Goal: Obtain resource: Download file/media

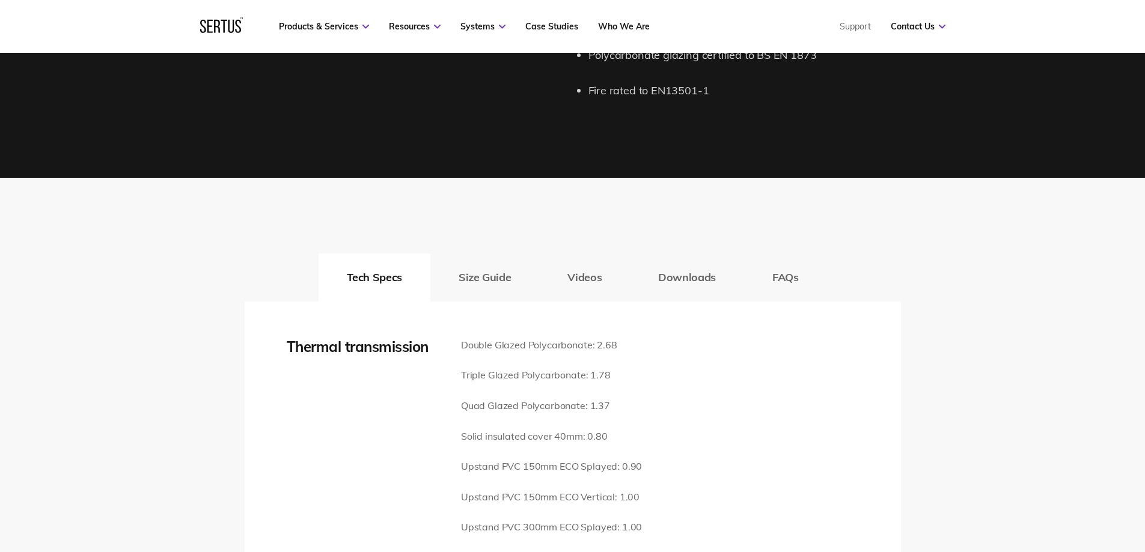
scroll to position [1563, 0]
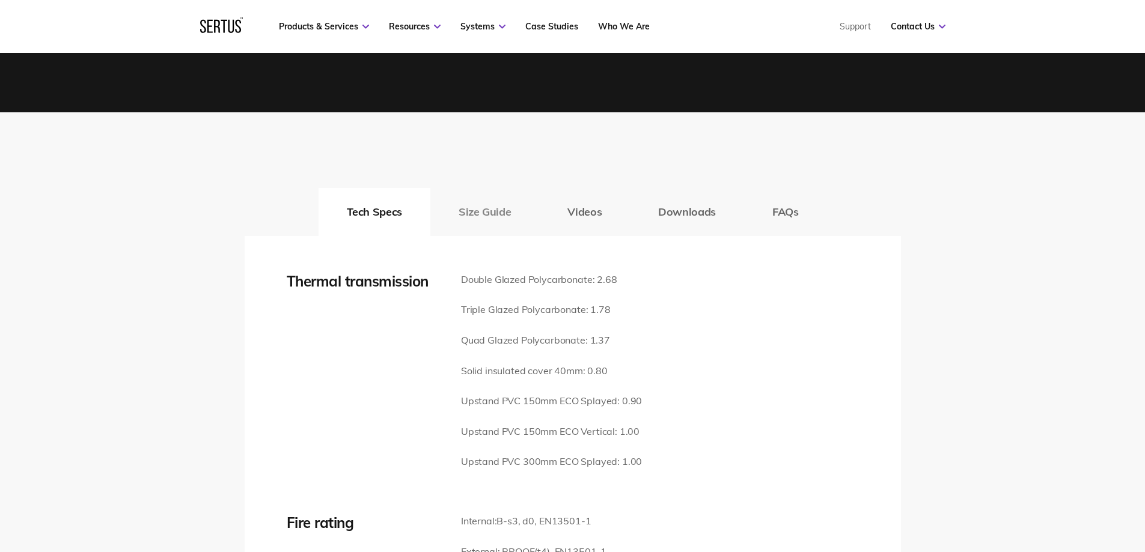
click at [492, 201] on button "Size Guide" at bounding box center [484, 212] width 109 height 48
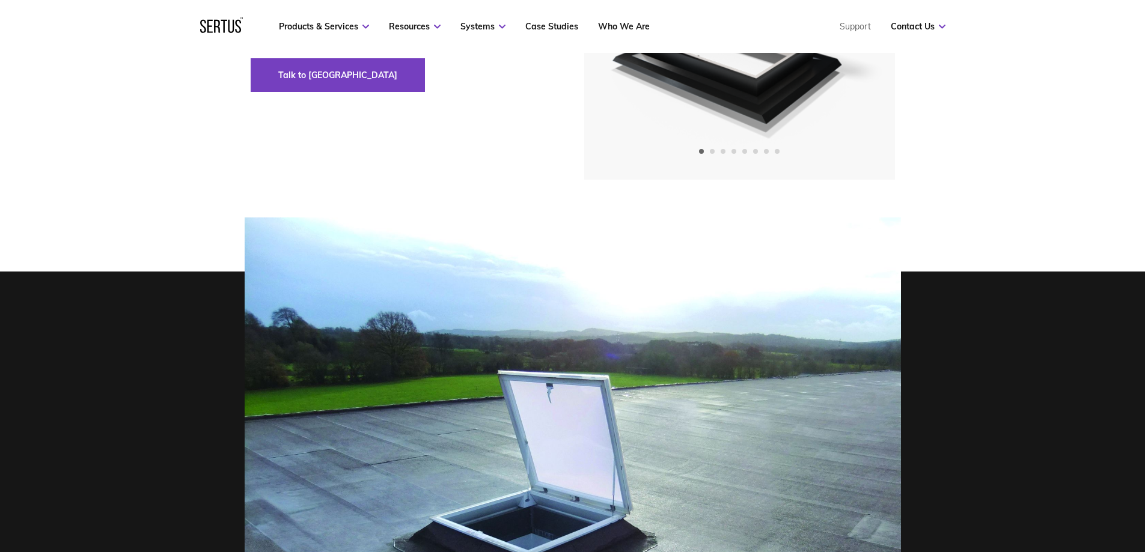
scroll to position [0, 0]
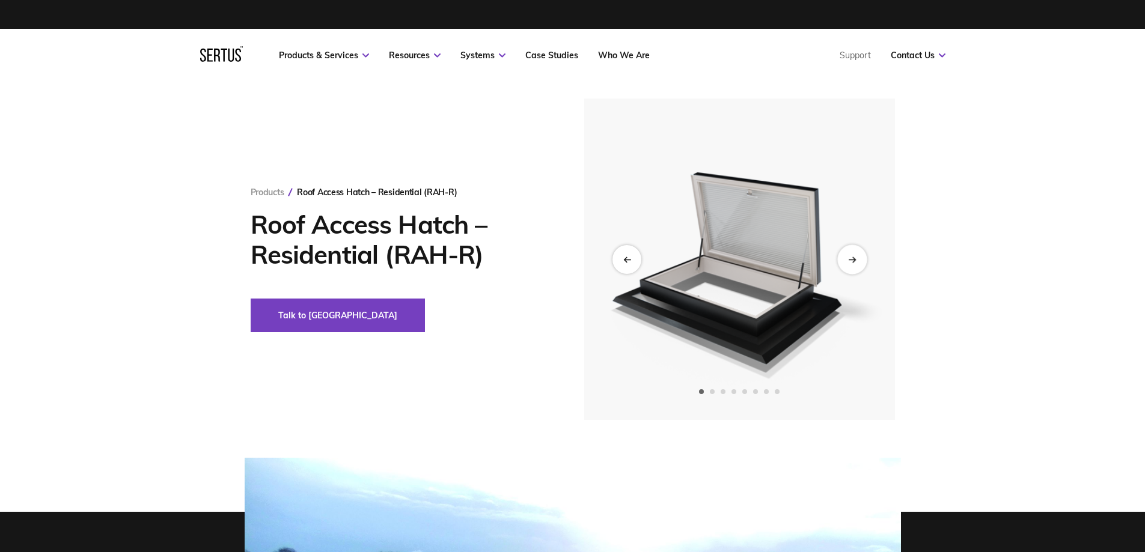
click at [851, 263] on div "Next slide" at bounding box center [851, 259] width 29 height 29
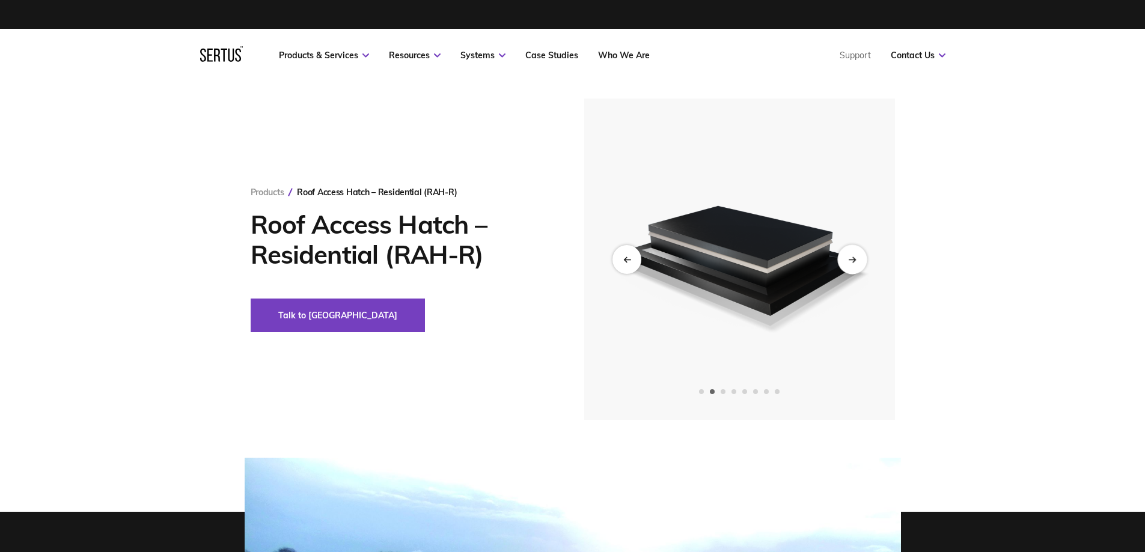
click at [851, 263] on div "Next slide" at bounding box center [851, 259] width 29 height 29
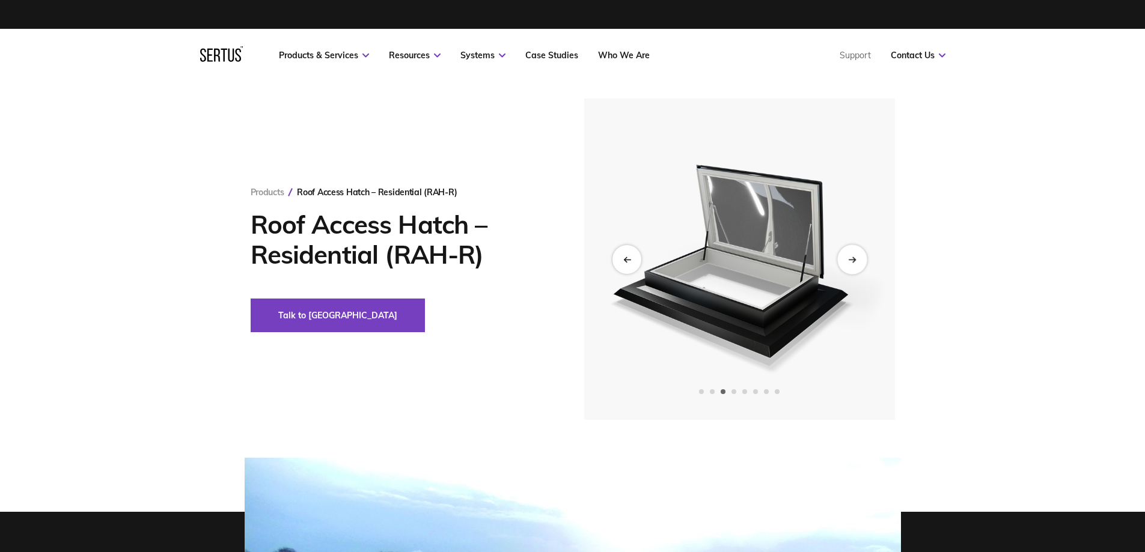
click at [851, 263] on div "Next slide" at bounding box center [851, 259] width 29 height 29
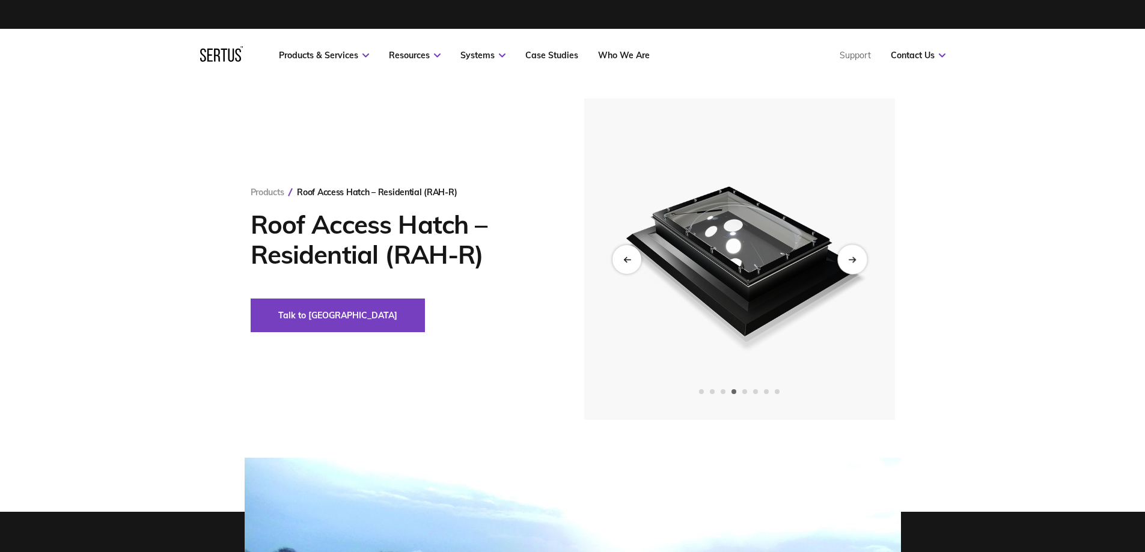
click at [851, 263] on div "Next slide" at bounding box center [851, 259] width 29 height 29
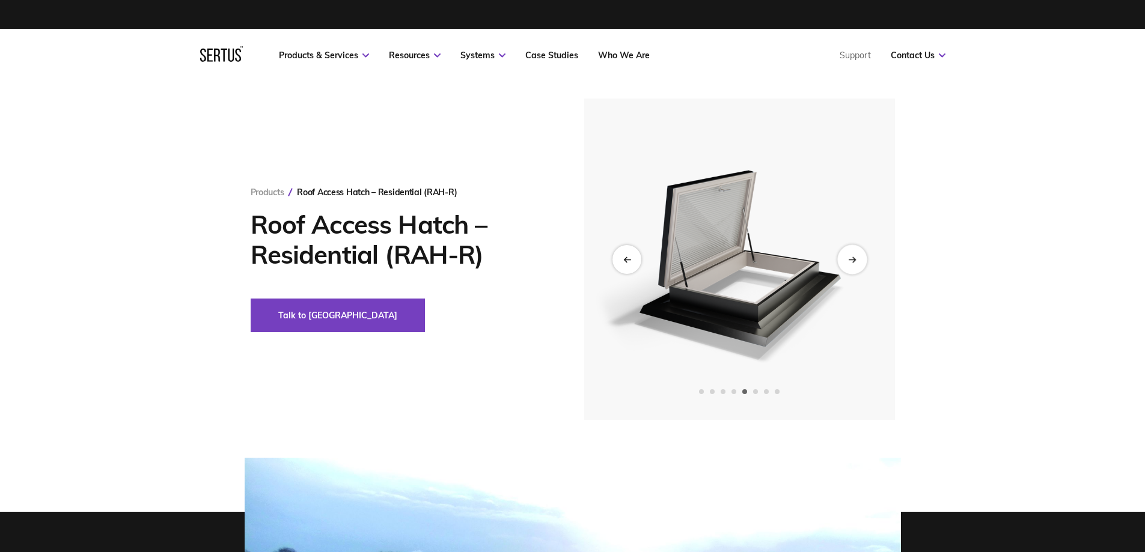
click at [851, 263] on div "Next slide" at bounding box center [851, 259] width 29 height 29
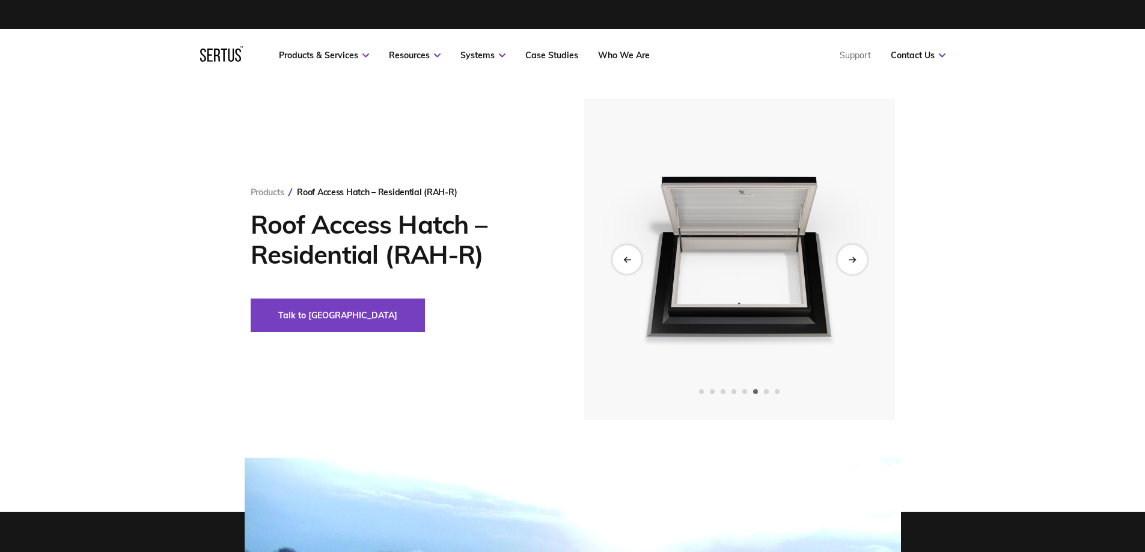
click at [851, 263] on div "Next slide" at bounding box center [851, 259] width 29 height 29
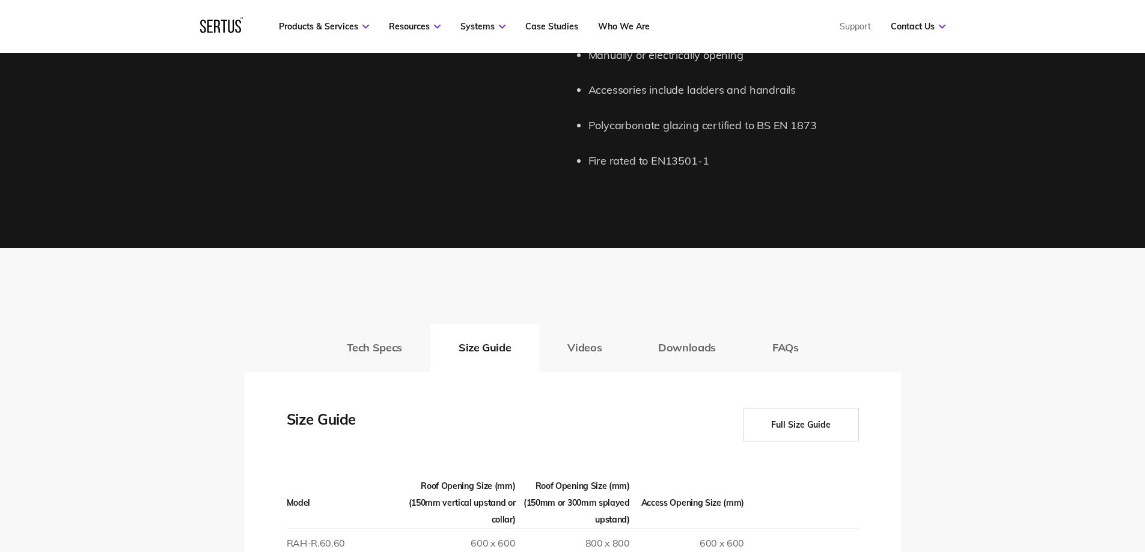
scroll to position [1563, 0]
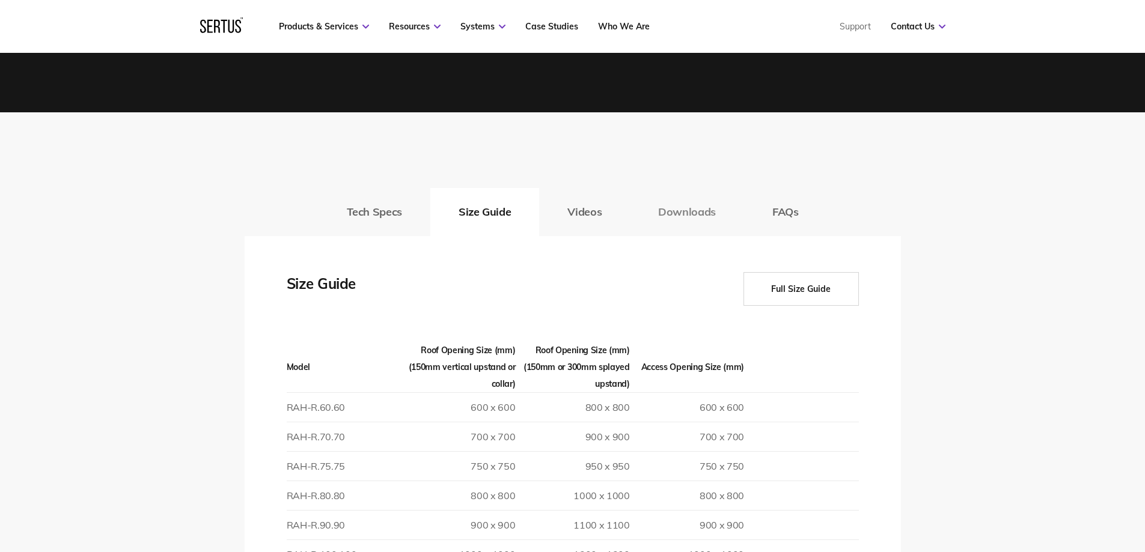
click at [695, 201] on button "Downloads" at bounding box center [687, 212] width 114 height 48
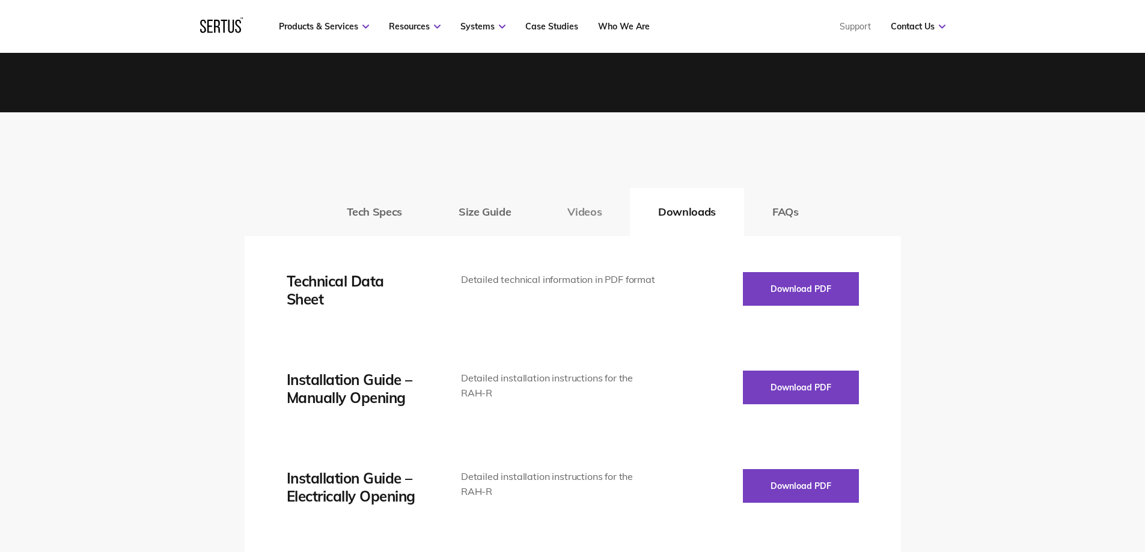
click at [580, 194] on button "Videos" at bounding box center [584, 212] width 91 height 48
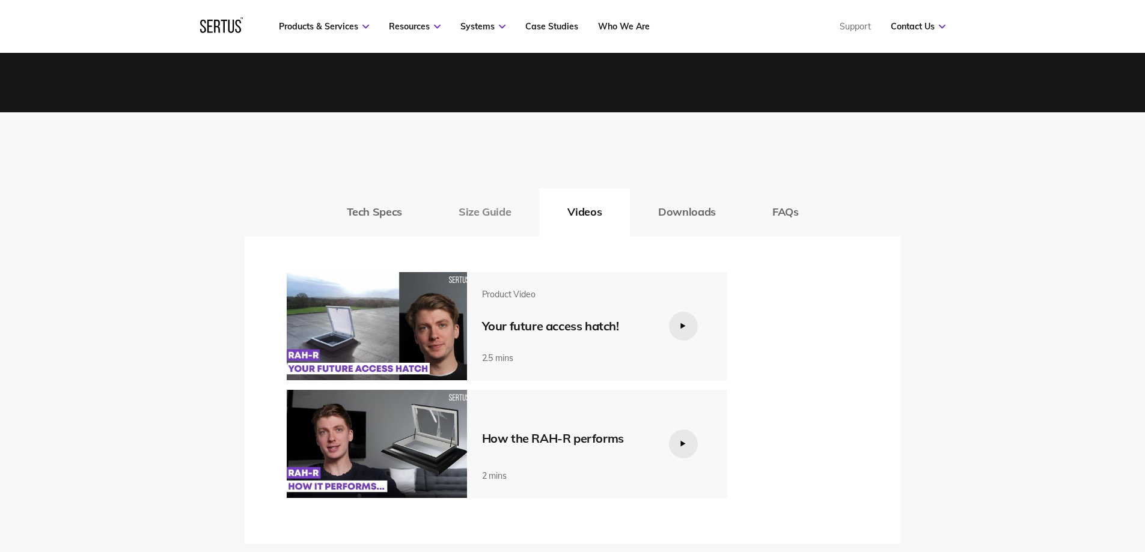
click at [481, 201] on button "Size Guide" at bounding box center [484, 212] width 109 height 48
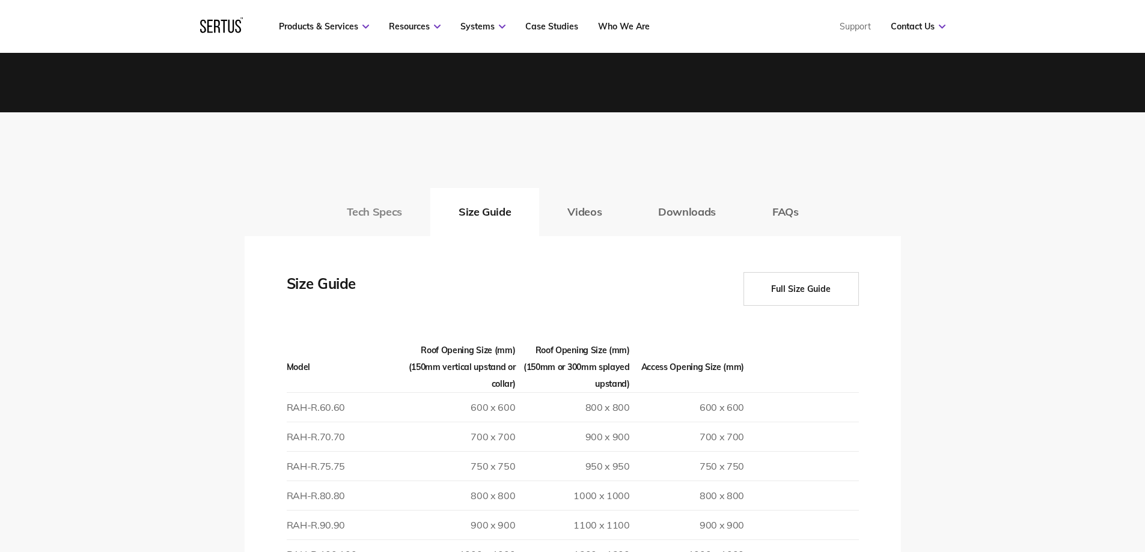
click at [393, 199] on button "Tech Specs" at bounding box center [375, 212] width 112 height 48
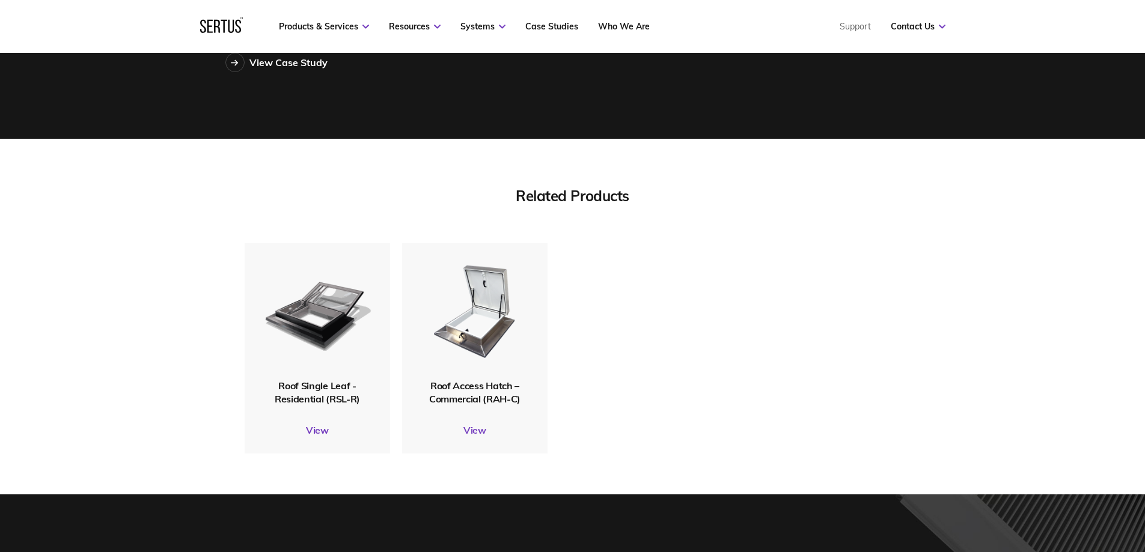
scroll to position [3547, 0]
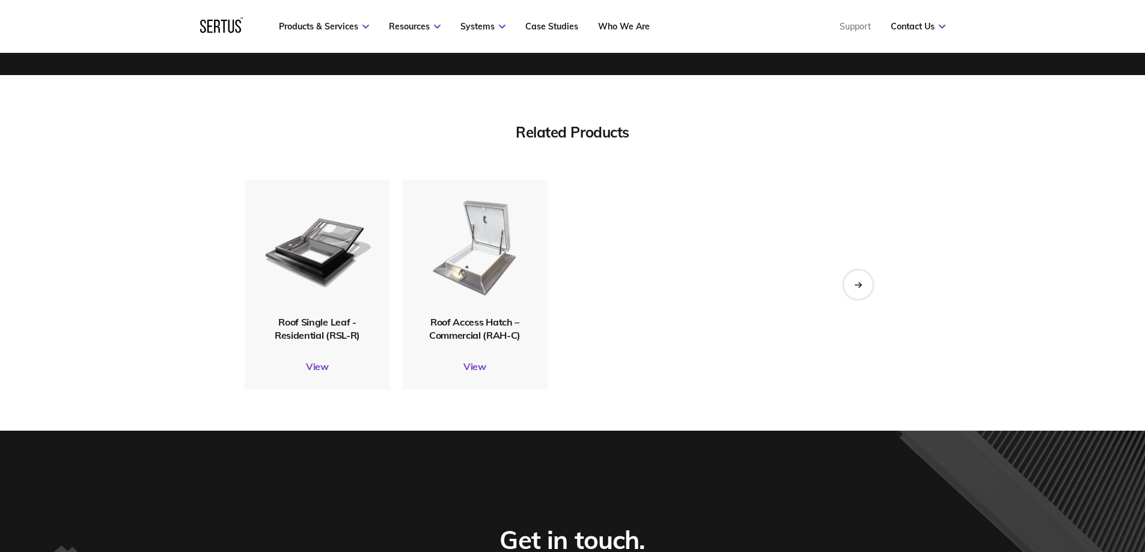
click at [486, 266] on img at bounding box center [475, 248] width 112 height 132
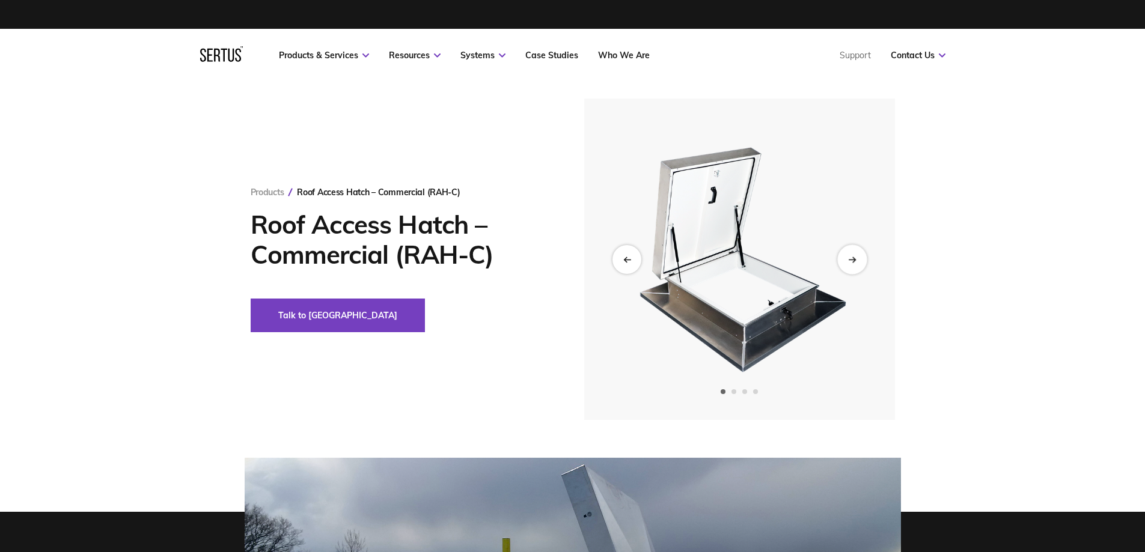
click at [853, 254] on div "Next slide" at bounding box center [851, 259] width 29 height 29
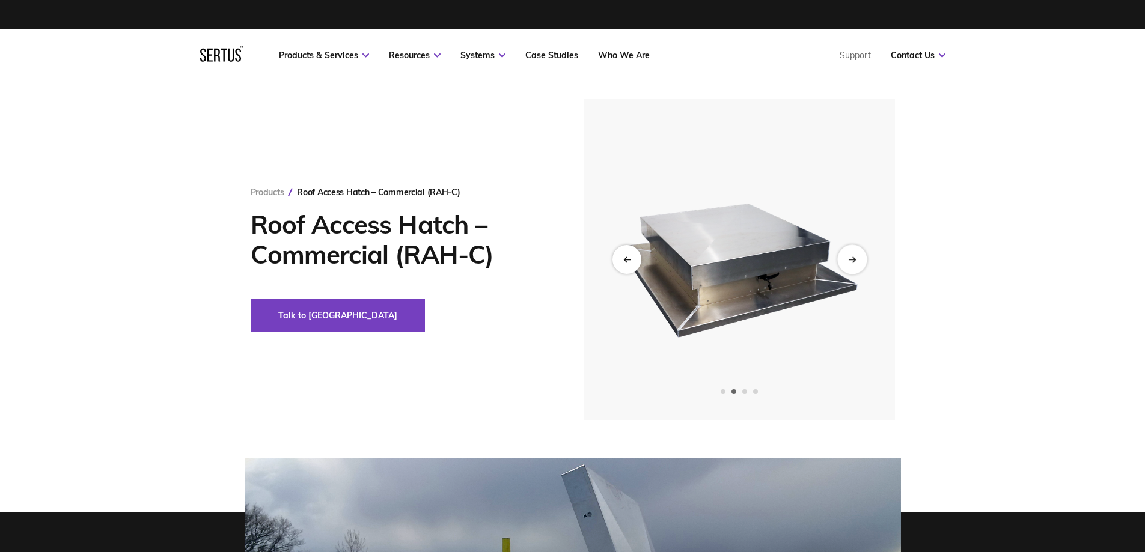
click at [853, 254] on div "Next slide" at bounding box center [851, 259] width 29 height 29
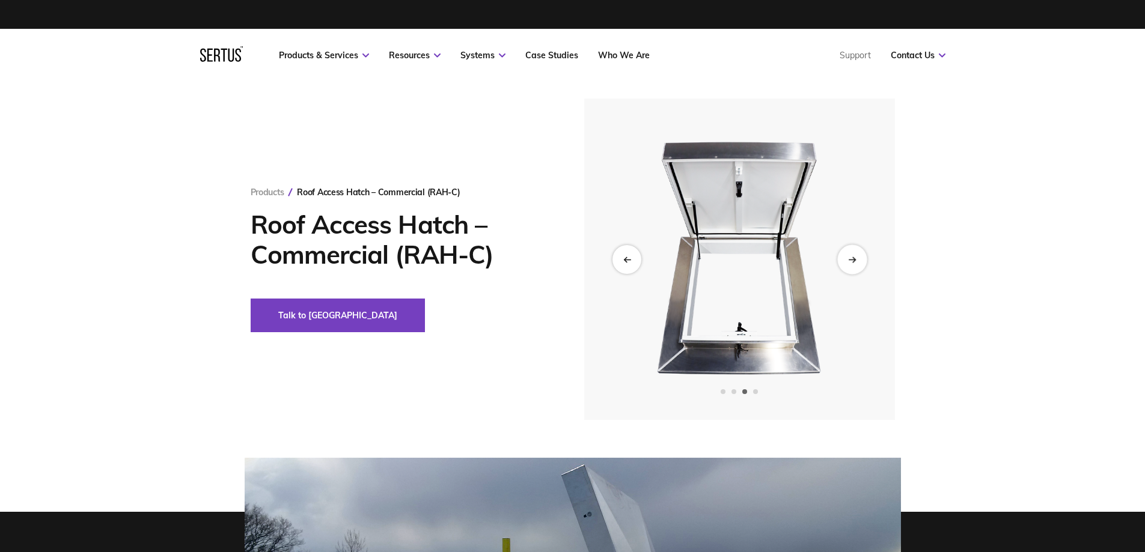
click at [853, 254] on div "Next slide" at bounding box center [851, 259] width 29 height 29
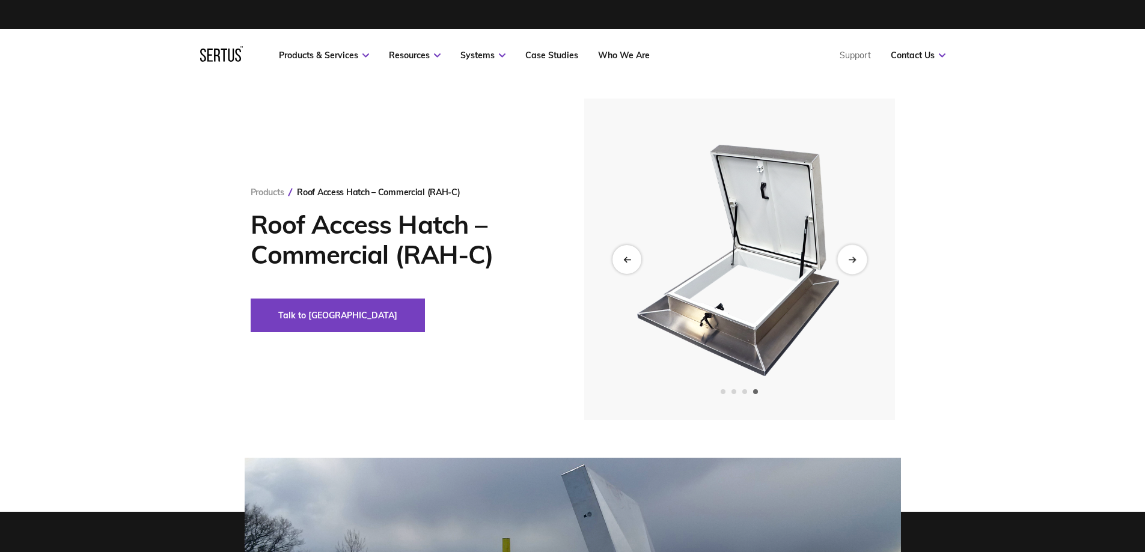
click at [853, 254] on div "Next slide" at bounding box center [851, 259] width 29 height 29
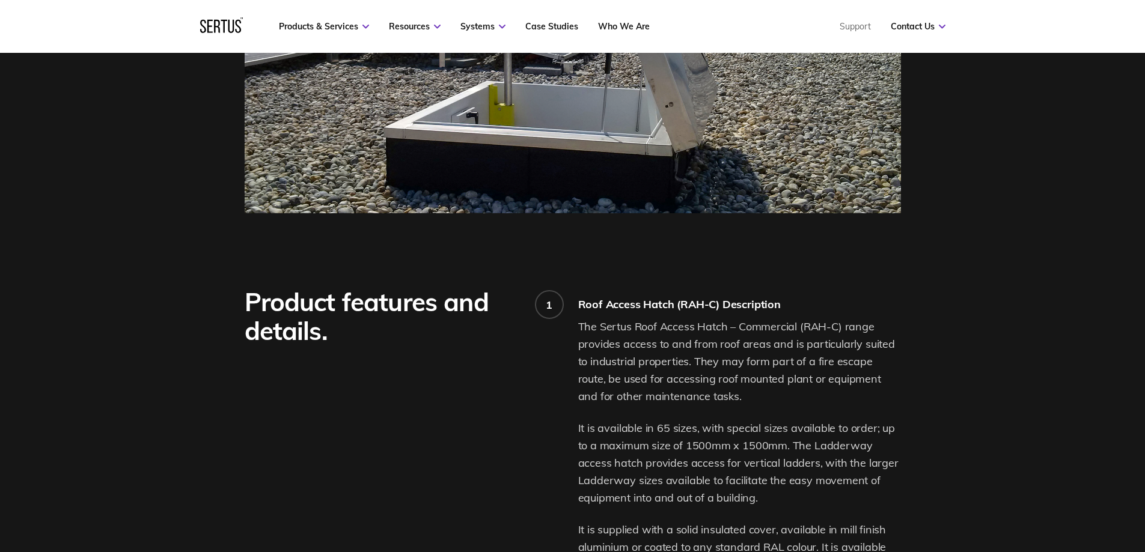
scroll to position [781, 0]
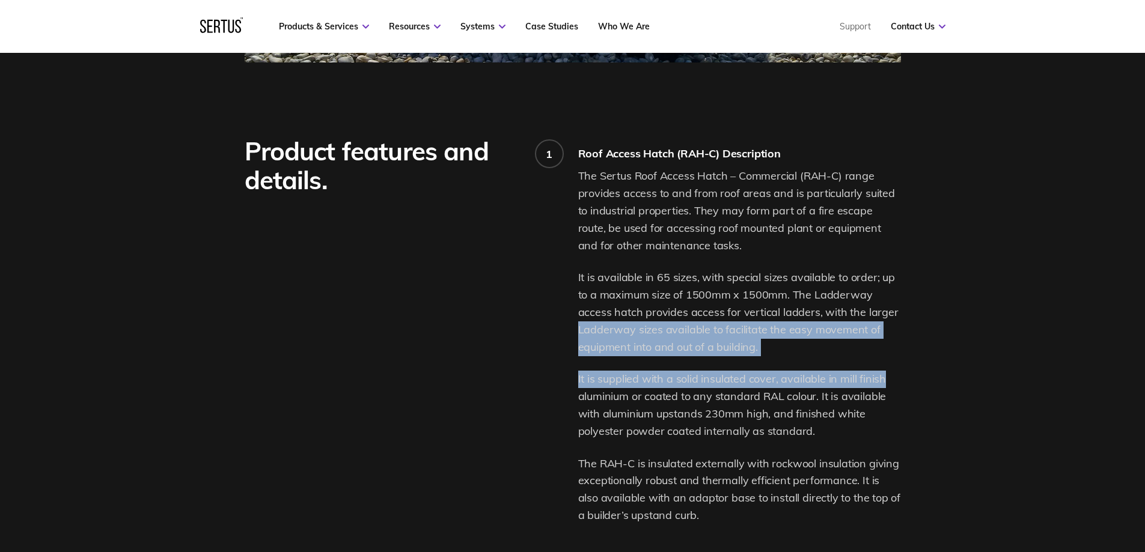
drag, startPoint x: 579, startPoint y: 330, endPoint x: 910, endPoint y: 358, distance: 331.2
click at [910, 358] on div "Product features and details. 1 Roof Access Hatch (RAH-C) Description The Sertu…" at bounding box center [573, 465] width 705 height 656
click at [786, 356] on div "The Sertus Roof Access Hatch – Commercial (RAH-C) range provides access to and …" at bounding box center [739, 346] width 323 height 356
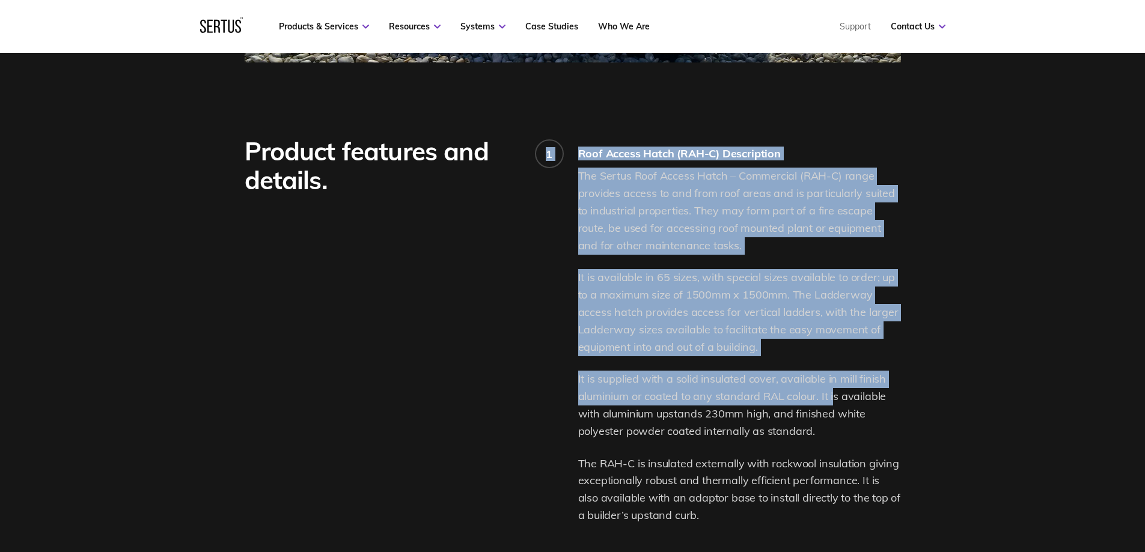
drag, startPoint x: 589, startPoint y: 384, endPoint x: 834, endPoint y: 389, distance: 245.3
click at [834, 389] on div "Product features and details. 1 Roof Access Hatch (RAH-C) Description The Sertu…" at bounding box center [573, 465] width 656 height 656
click at [778, 390] on p "It is supplied with a solid insulated cover, available in mill finish aluminium…" at bounding box center [739, 405] width 323 height 69
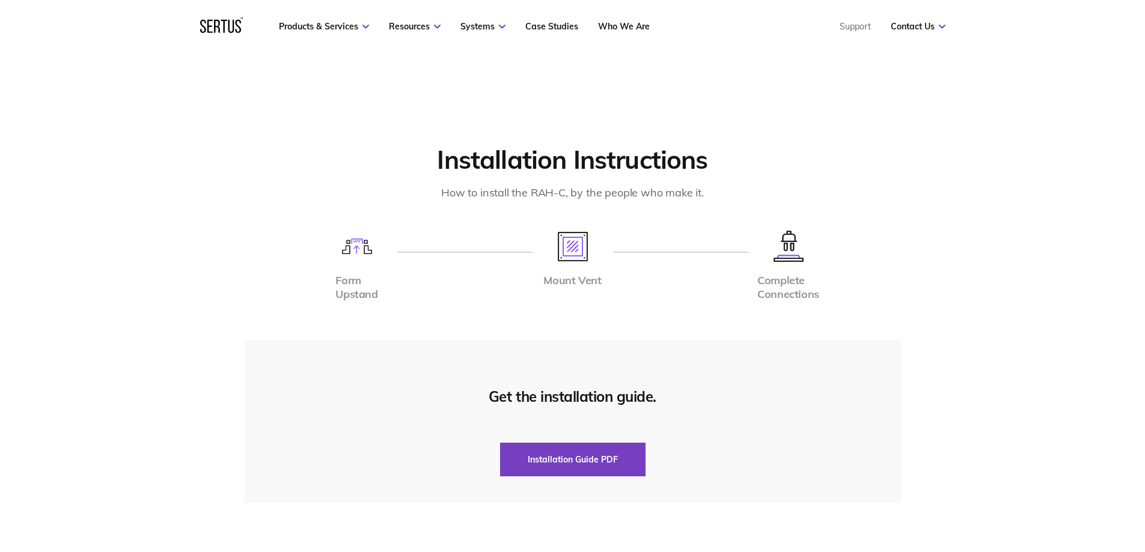
scroll to position [2465, 0]
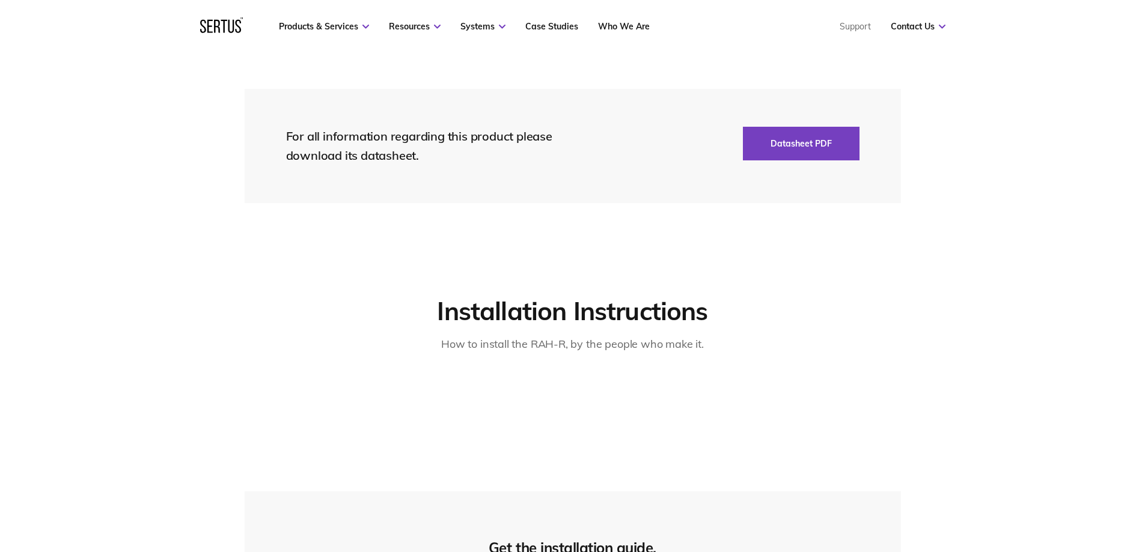
scroll to position [3547, 0]
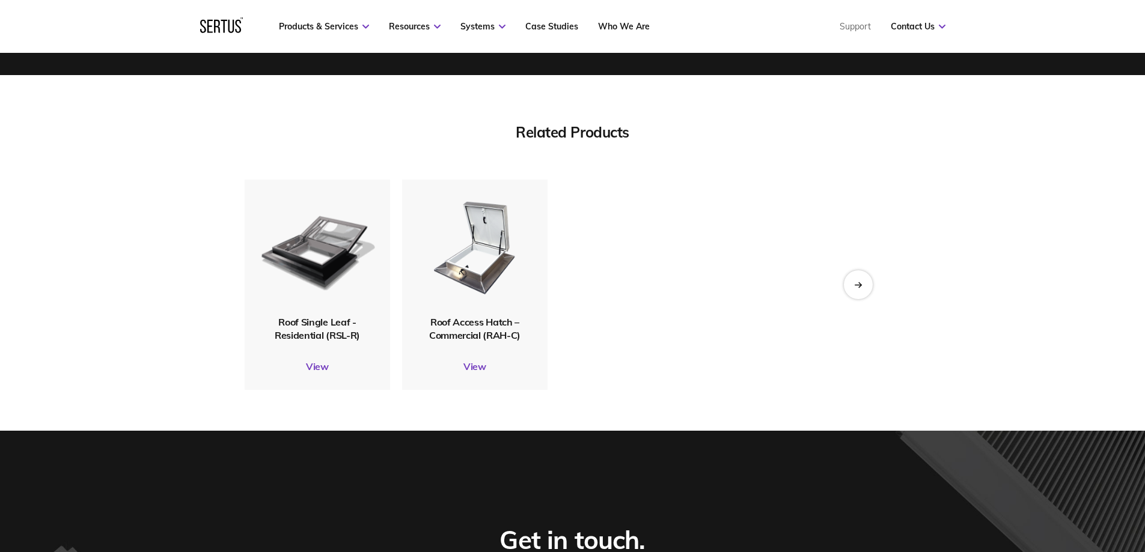
click at [308, 316] on span "Roof Single Leaf - Residential (RSL-R)" at bounding box center [317, 328] width 85 height 25
click at [297, 251] on img at bounding box center [316, 248] width 117 height 138
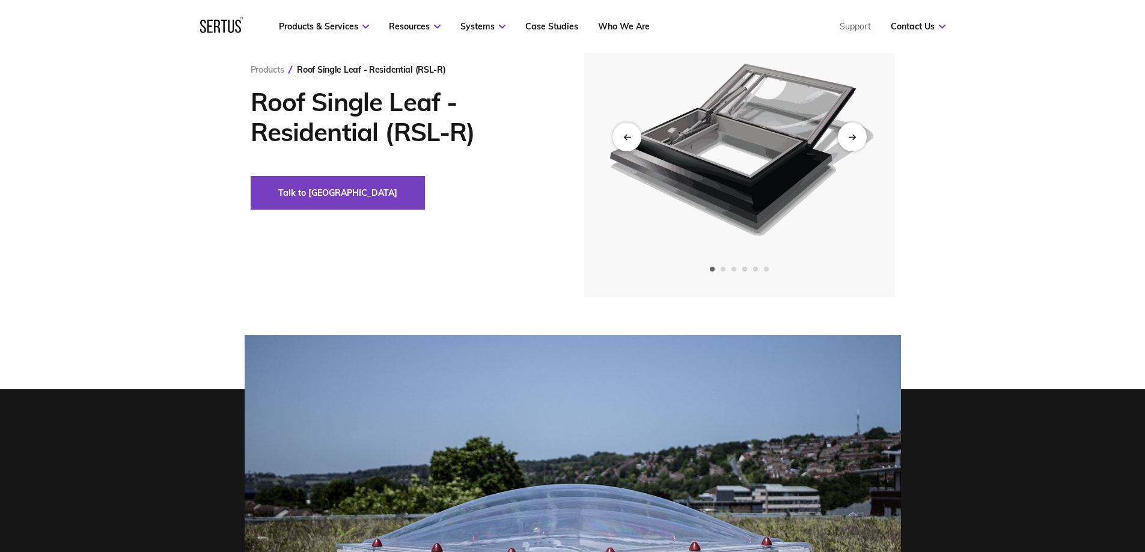
scroll to position [60, 0]
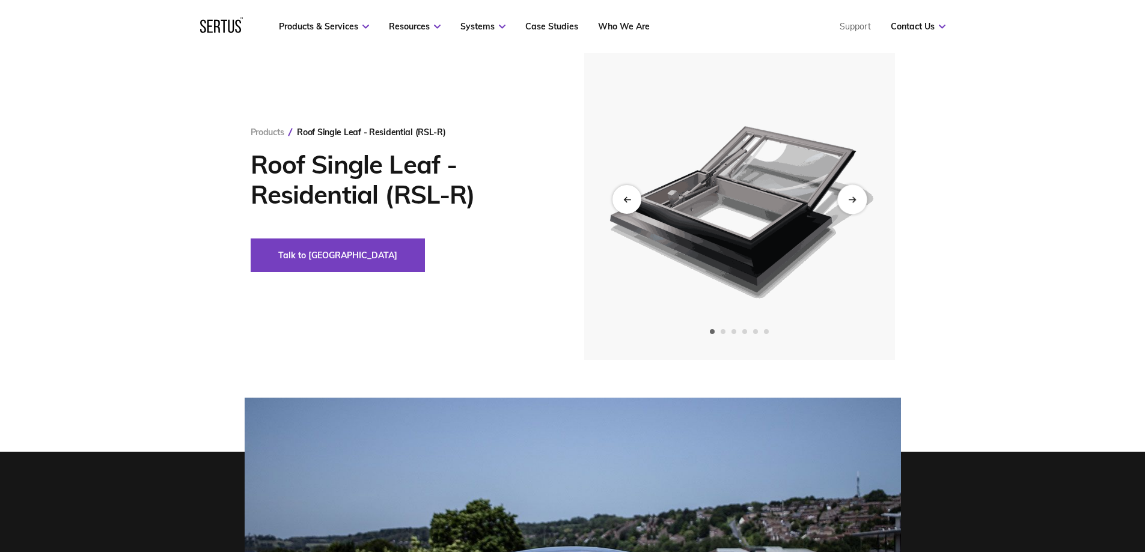
click at [844, 198] on div "Next slide" at bounding box center [851, 199] width 29 height 29
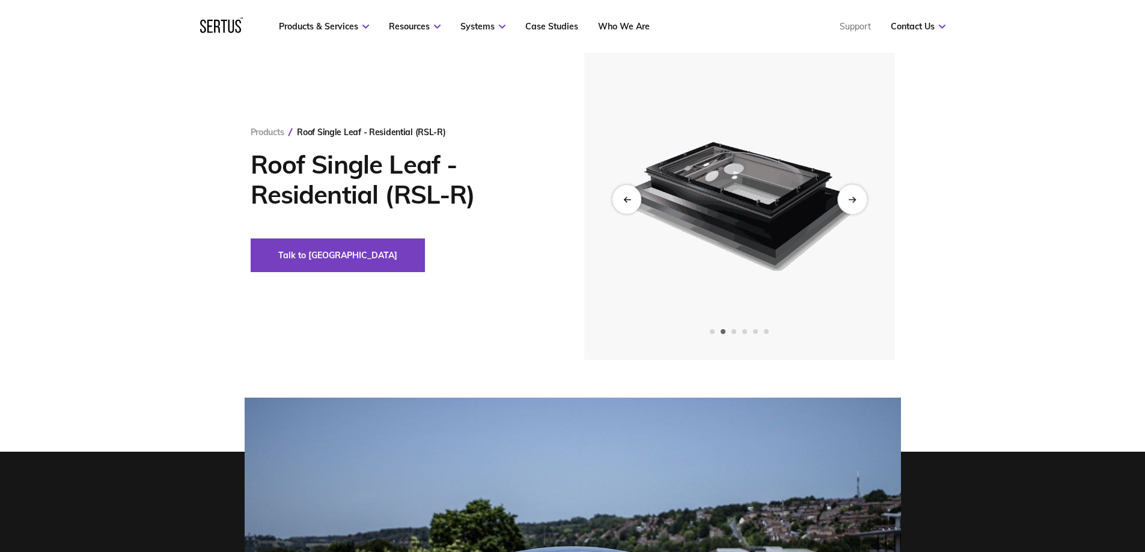
click at [854, 198] on icon "Next slide" at bounding box center [853, 199] width 2 height 5
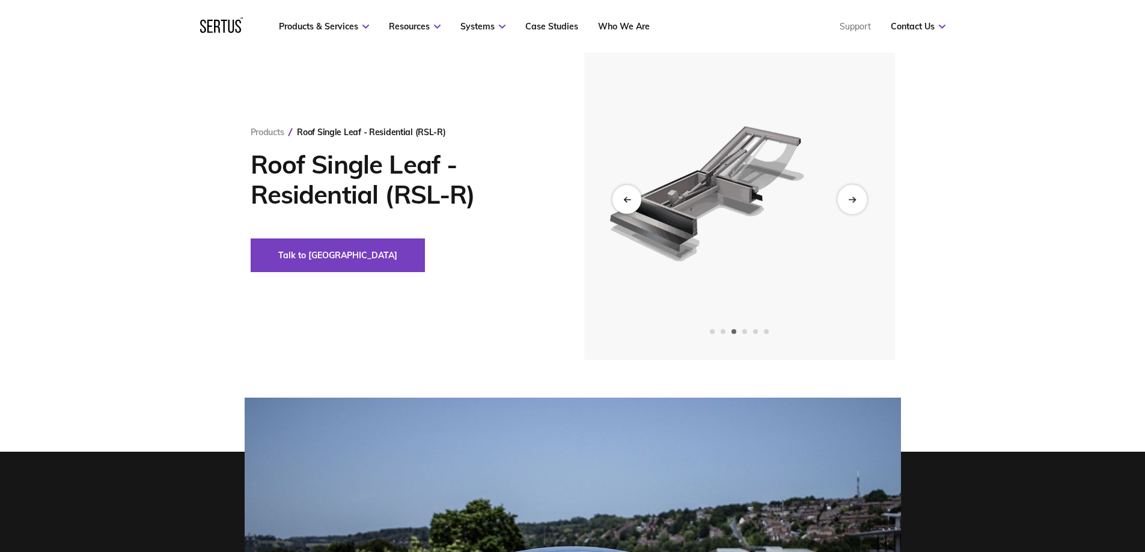
click at [854, 198] on icon "Next slide" at bounding box center [853, 199] width 2 height 5
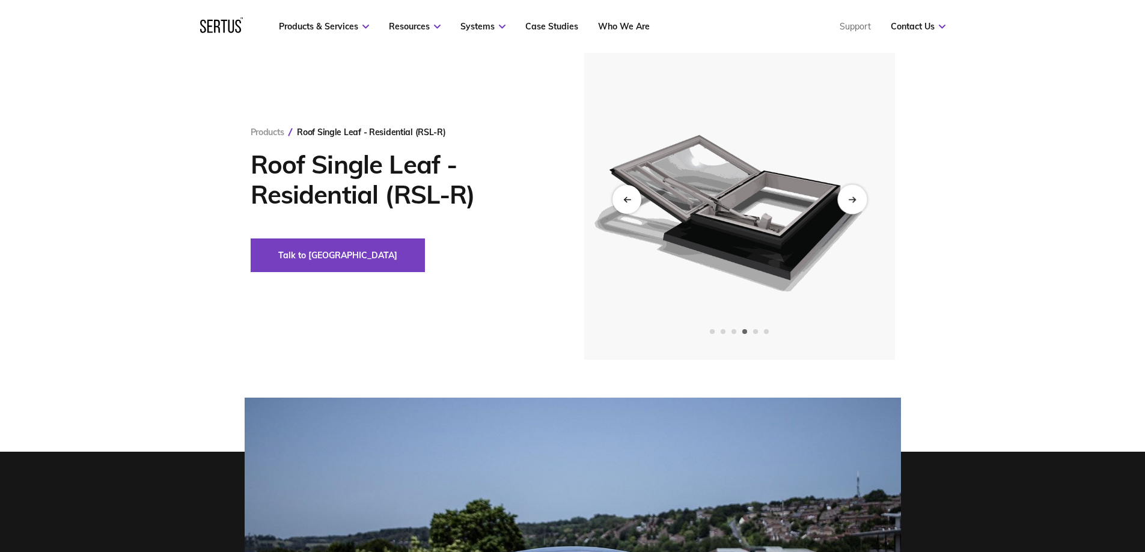
click at [854, 198] on icon "Next slide" at bounding box center [853, 199] width 2 height 5
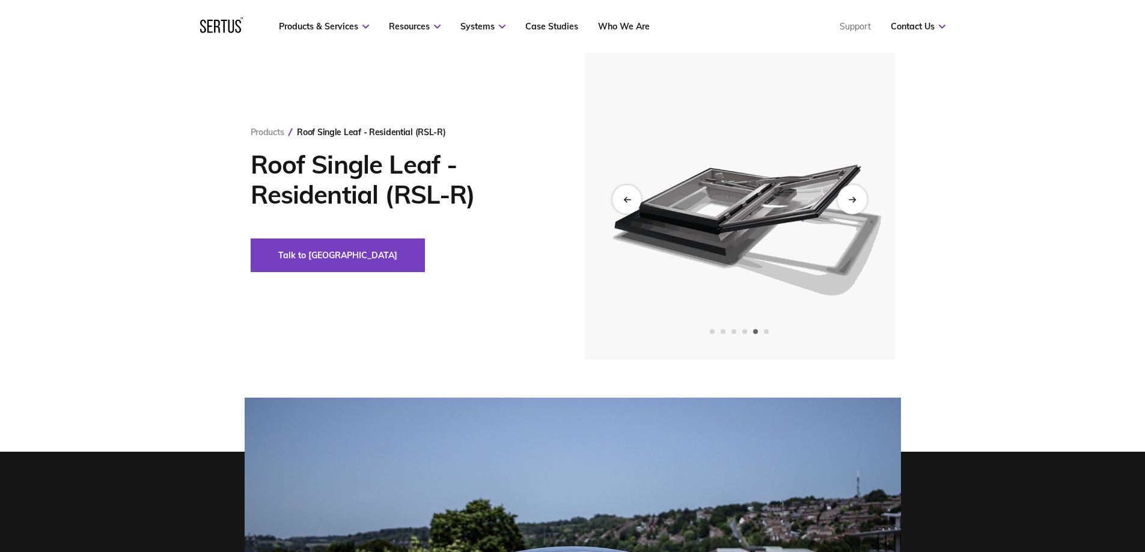
click at [854, 198] on icon "Next slide" at bounding box center [853, 199] width 2 height 5
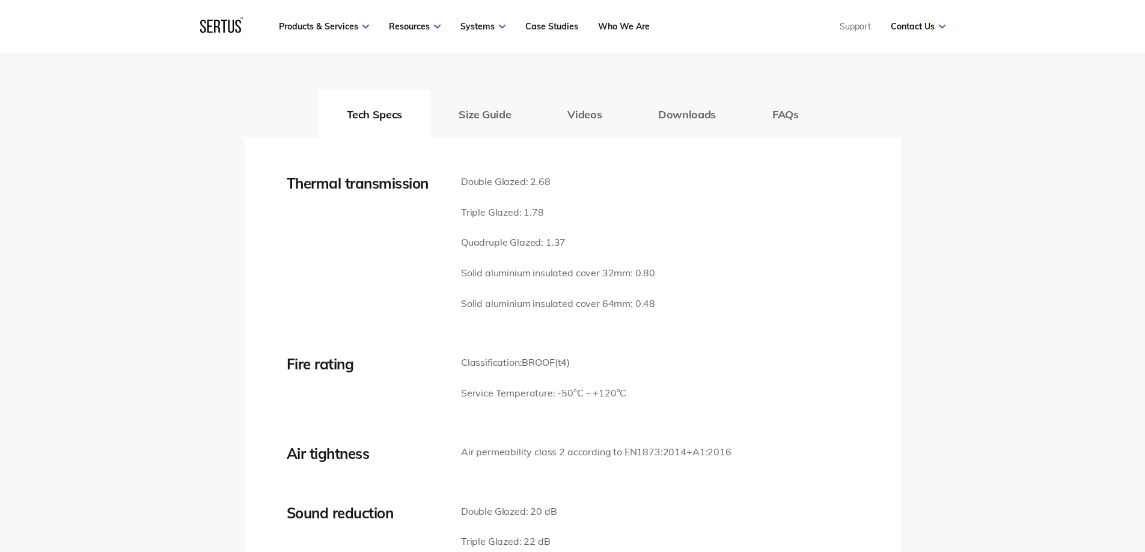
scroll to position [1623, 0]
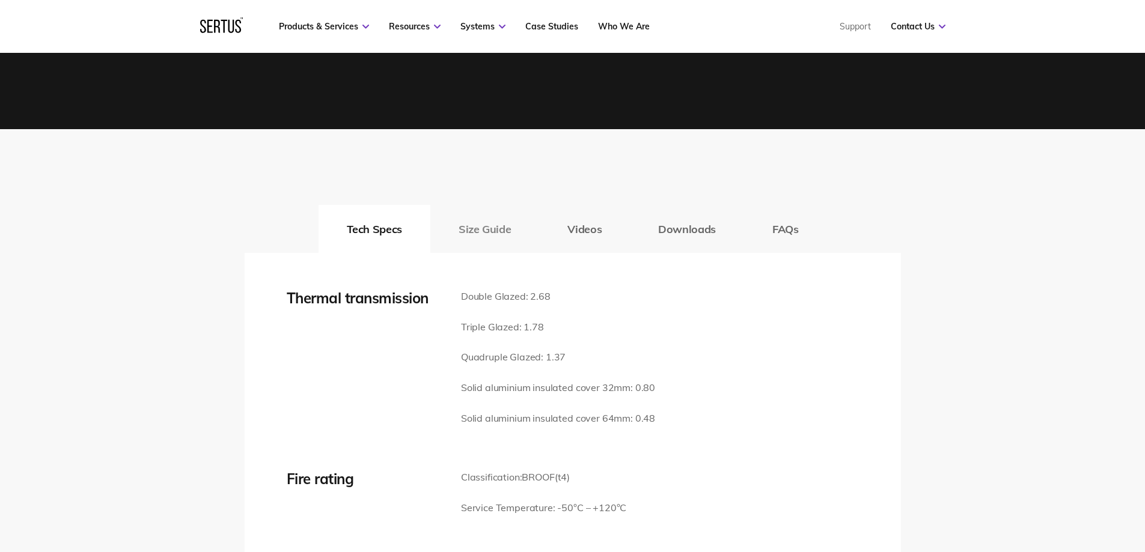
click at [466, 233] on button "Size Guide" at bounding box center [484, 229] width 109 height 48
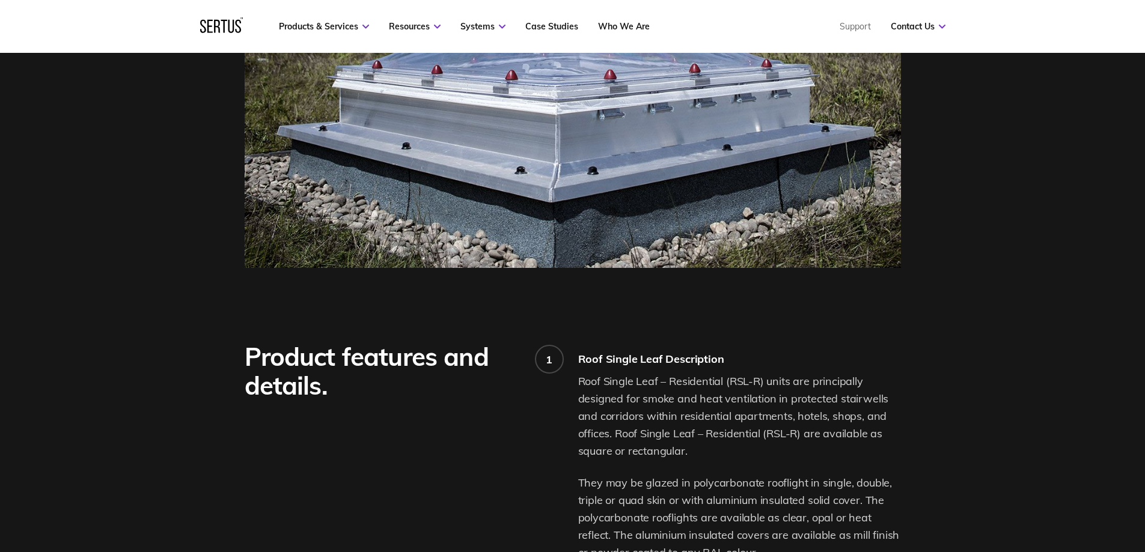
scroll to position [541, 0]
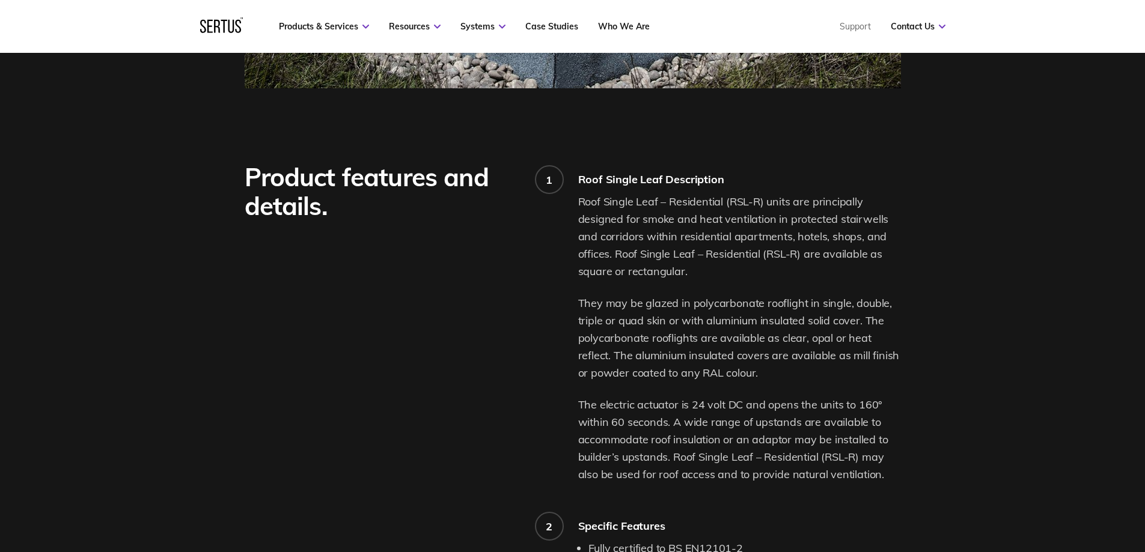
scroll to position [781, 0]
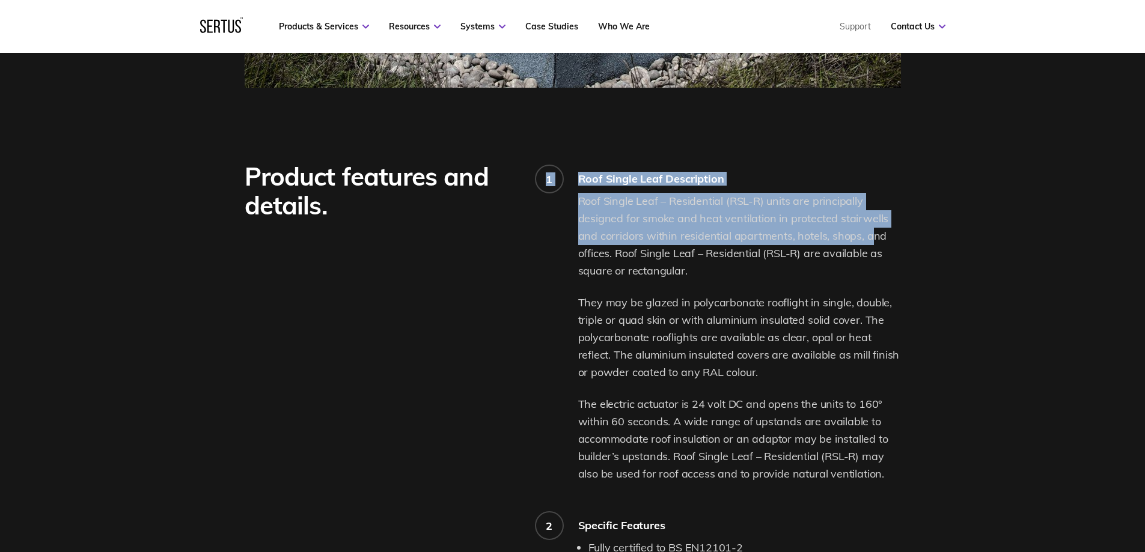
drag, startPoint x: 573, startPoint y: 219, endPoint x: 872, endPoint y: 228, distance: 298.3
click at [872, 228] on div "Product features and details. 1 Roof Single Leaf Description Roof Single Leaf –…" at bounding box center [573, 536] width 656 height 748
click at [758, 230] on p "Roof Single Leaf – Residential (RSL-R) units are principally designed for smoke…" at bounding box center [739, 236] width 323 height 87
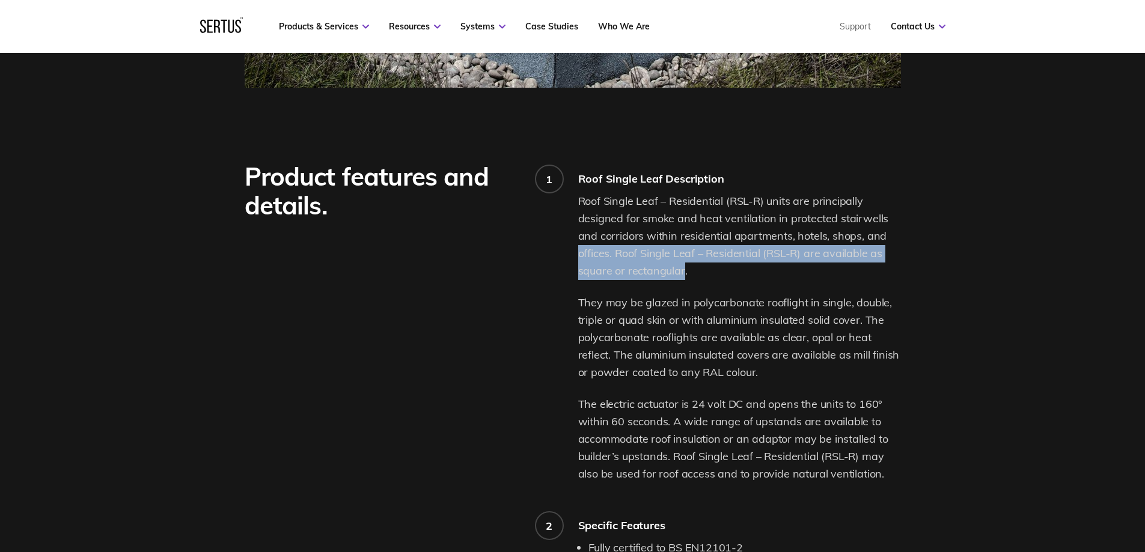
drag, startPoint x: 578, startPoint y: 255, endPoint x: 683, endPoint y: 275, distance: 107.2
click at [683, 275] on p "Roof Single Leaf – Residential (RSL-R) units are principally designed for smoke…" at bounding box center [739, 236] width 323 height 87
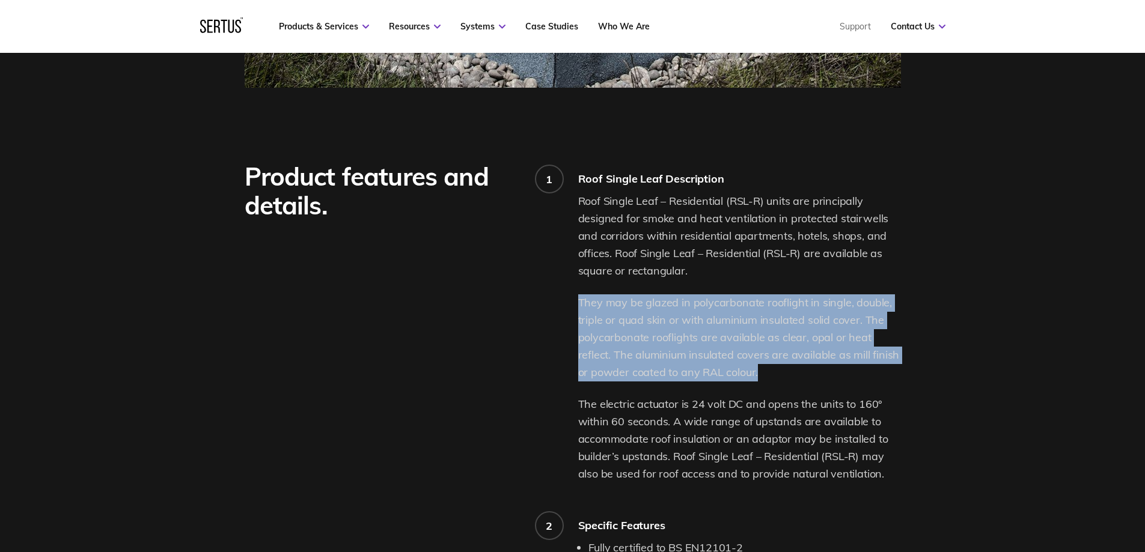
drag, startPoint x: 578, startPoint y: 304, endPoint x: 779, endPoint y: 376, distance: 213.3
click at [779, 376] on p "They may be glazed in polycarbonate rooflight in single, double, triple or quad…" at bounding box center [739, 338] width 323 height 87
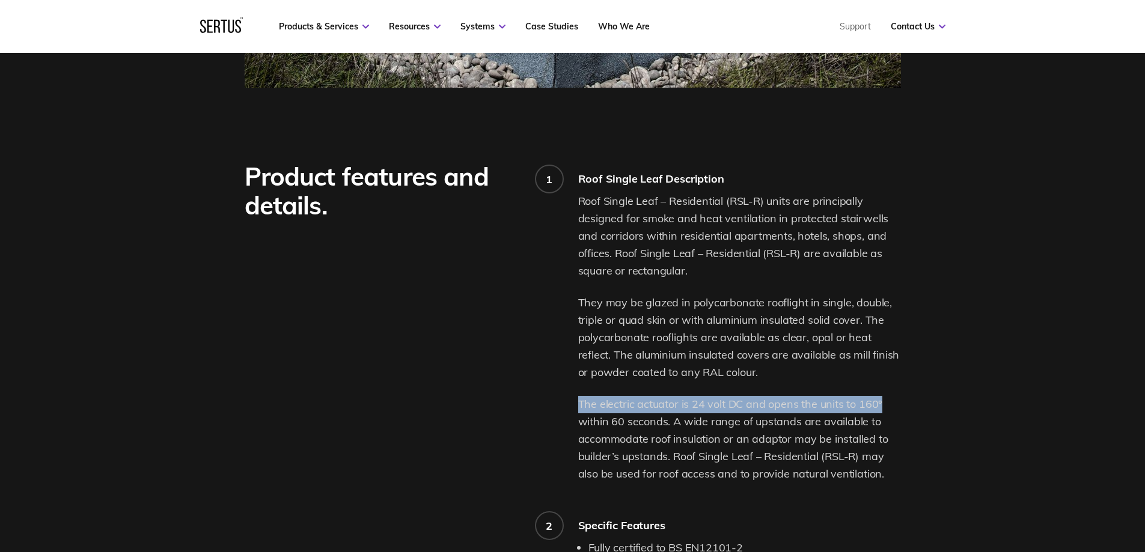
drag, startPoint x: 578, startPoint y: 403, endPoint x: 926, endPoint y: 408, distance: 348.7
click at [926, 408] on div "Product features and details. 1 Roof Single Leaf Description Roof Single Leaf –…" at bounding box center [572, 529] width 1145 height 883
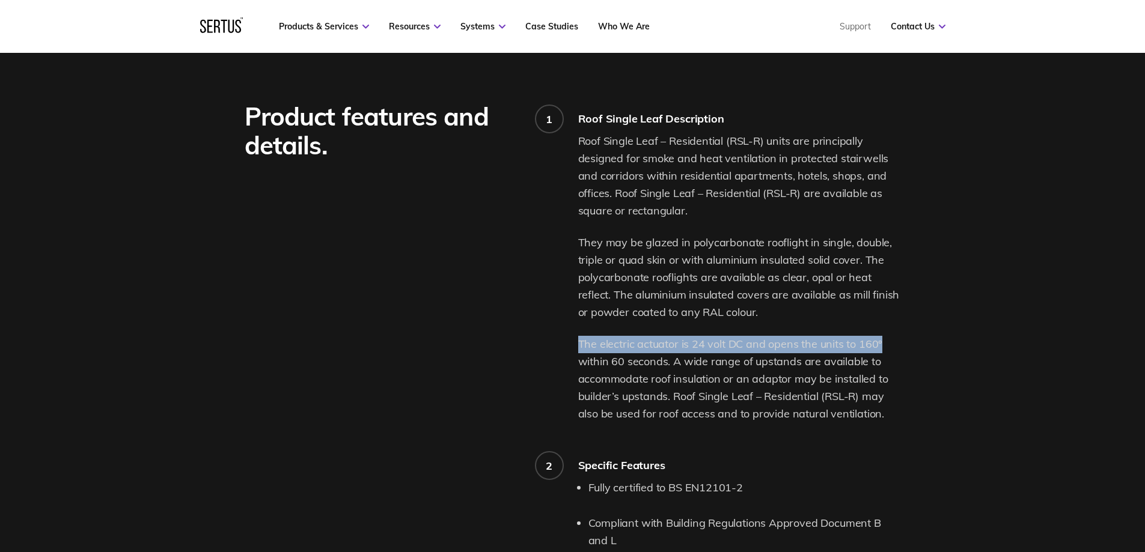
click at [878, 350] on p "The electric actuator is 24 volt DC and opens the units to 160° within 60 secon…" at bounding box center [739, 379] width 323 height 87
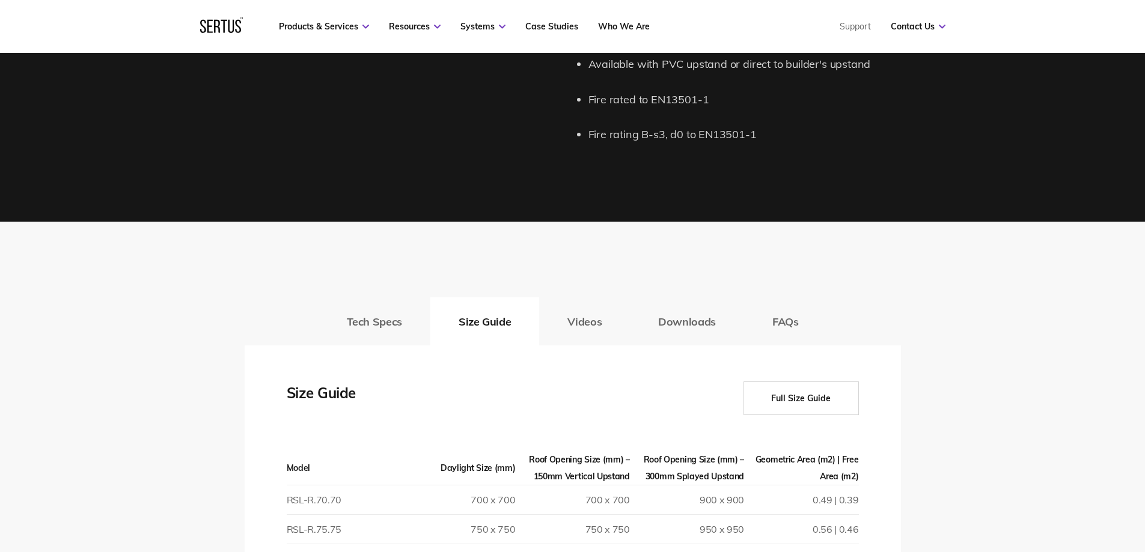
scroll to position [1623, 0]
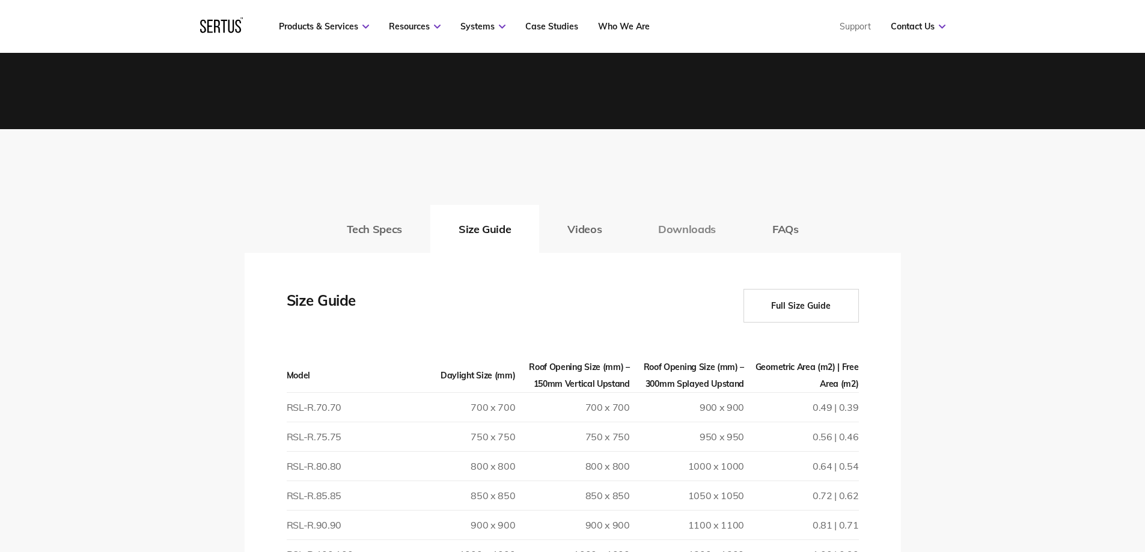
click at [659, 233] on button "Downloads" at bounding box center [687, 229] width 114 height 48
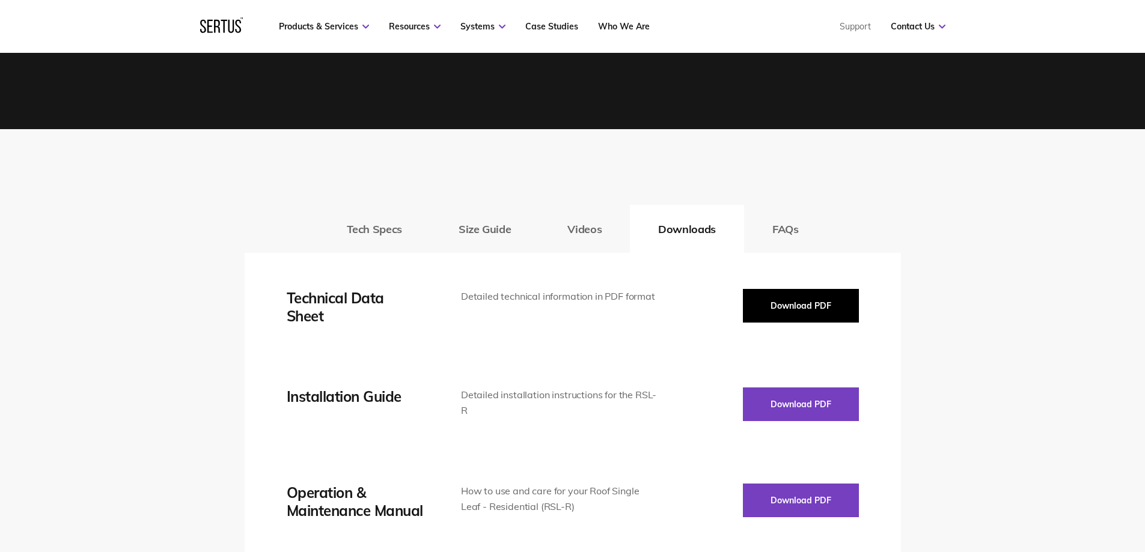
click at [814, 306] on button "Download PDF" at bounding box center [801, 306] width 116 height 34
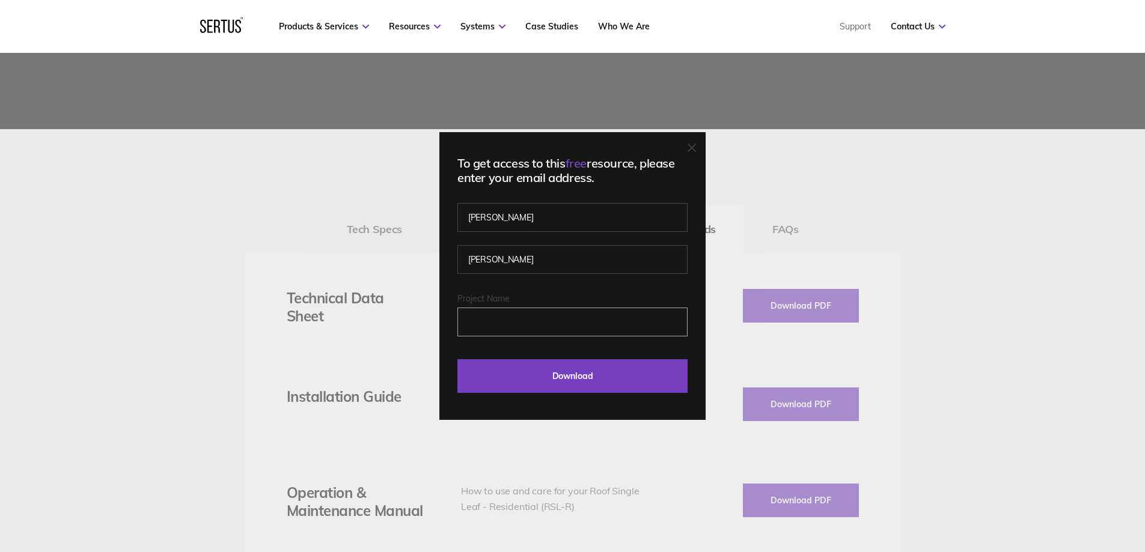
click at [513, 335] on input "Project Name" at bounding box center [572, 322] width 230 height 29
click at [533, 391] on input "Download" at bounding box center [572, 376] width 230 height 34
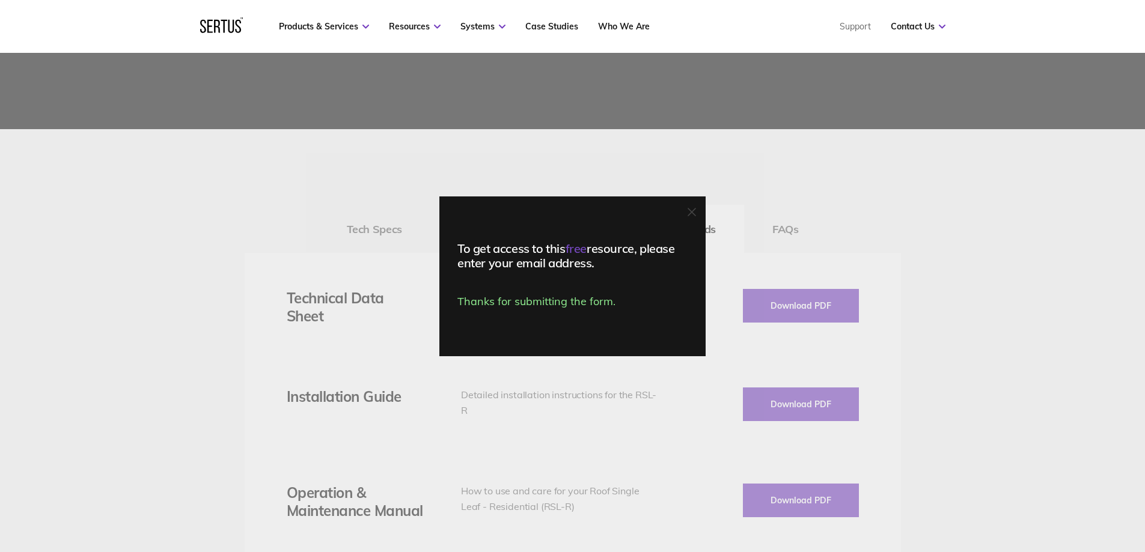
click at [517, 323] on div "To get access to this free resource, please enter your email address. Thanks fo…" at bounding box center [572, 277] width 266 height 160
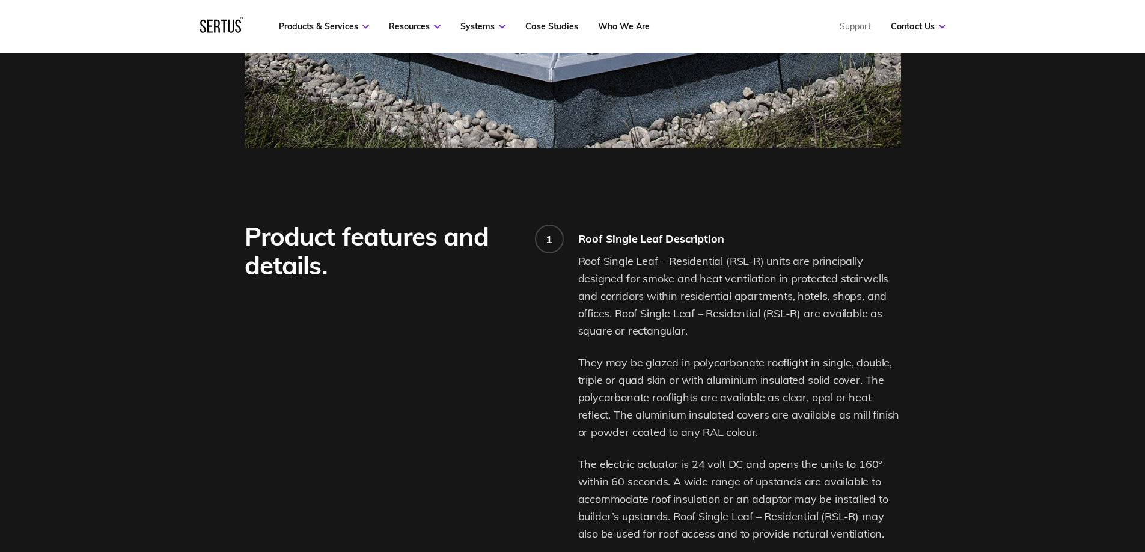
scroll to position [661, 0]
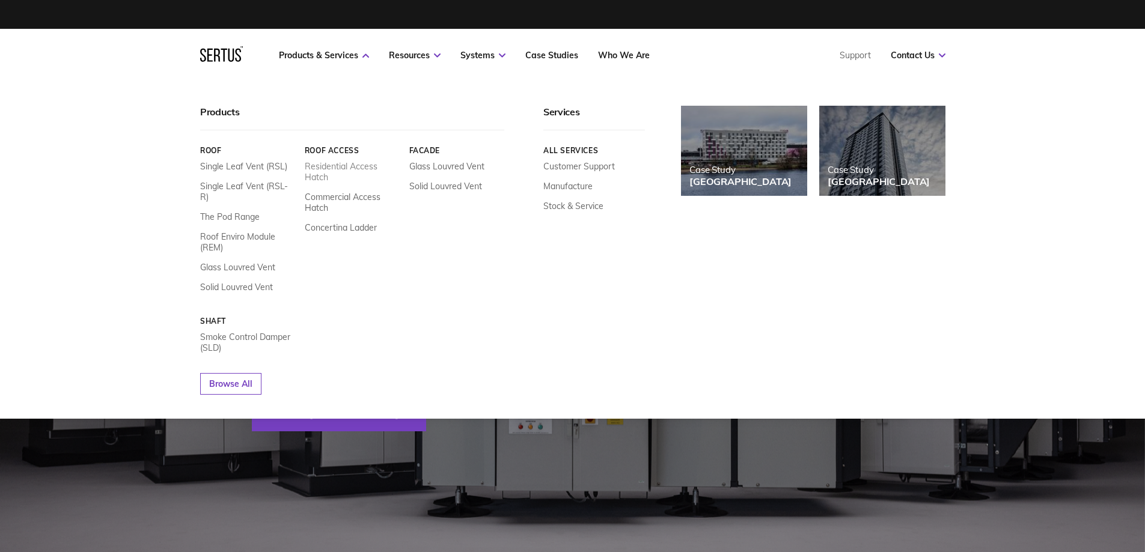
click at [330, 165] on link "Residential Access Hatch" at bounding box center [352, 172] width 96 height 22
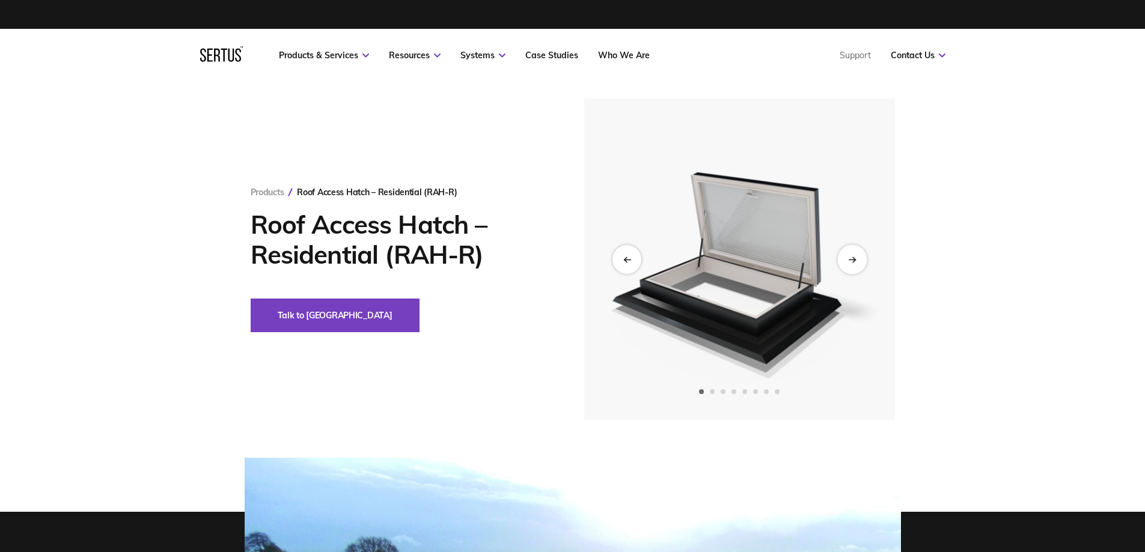
click at [849, 255] on div "Next slide" at bounding box center [851, 259] width 29 height 29
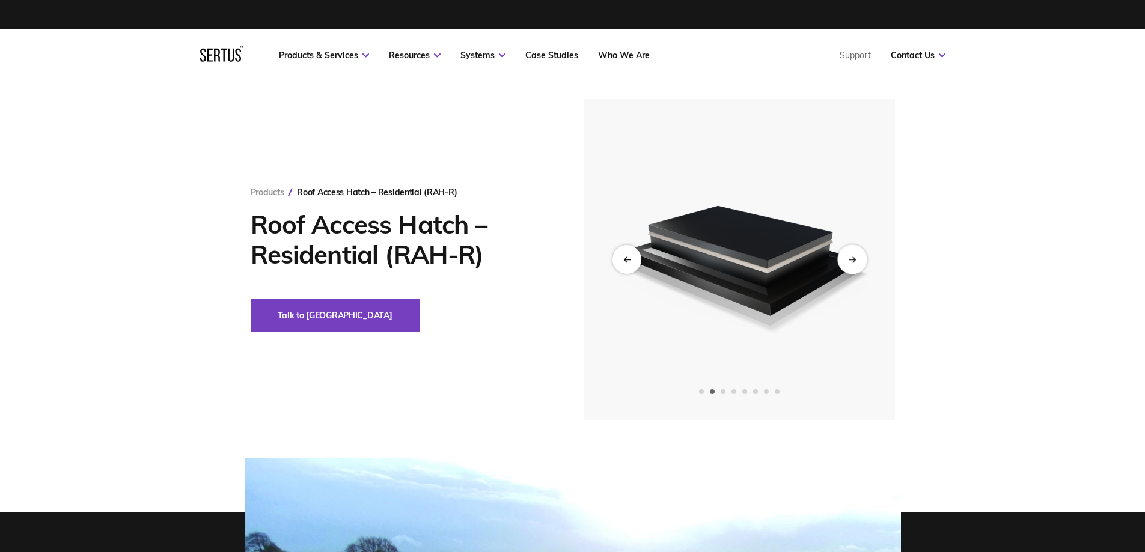
click at [849, 255] on div "Next slide" at bounding box center [851, 259] width 29 height 29
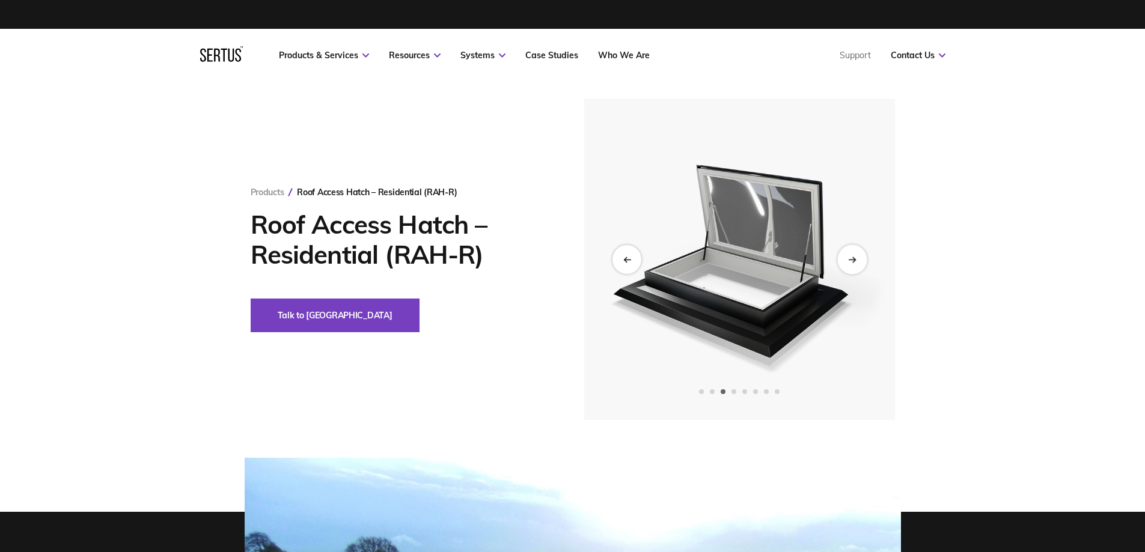
click at [849, 255] on div "Next slide" at bounding box center [851, 259] width 29 height 29
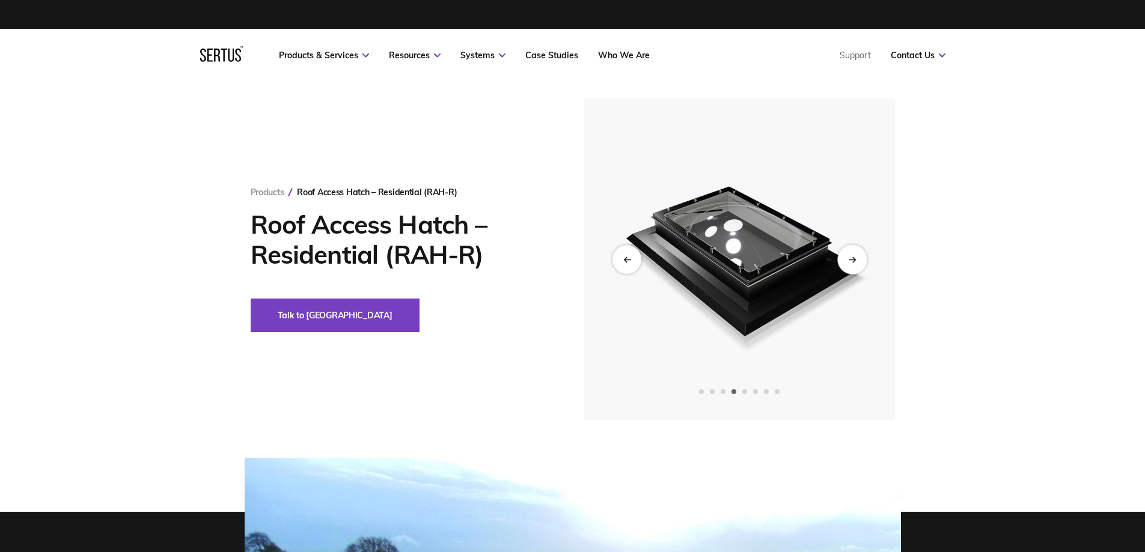
click at [849, 255] on div "Next slide" at bounding box center [851, 259] width 29 height 29
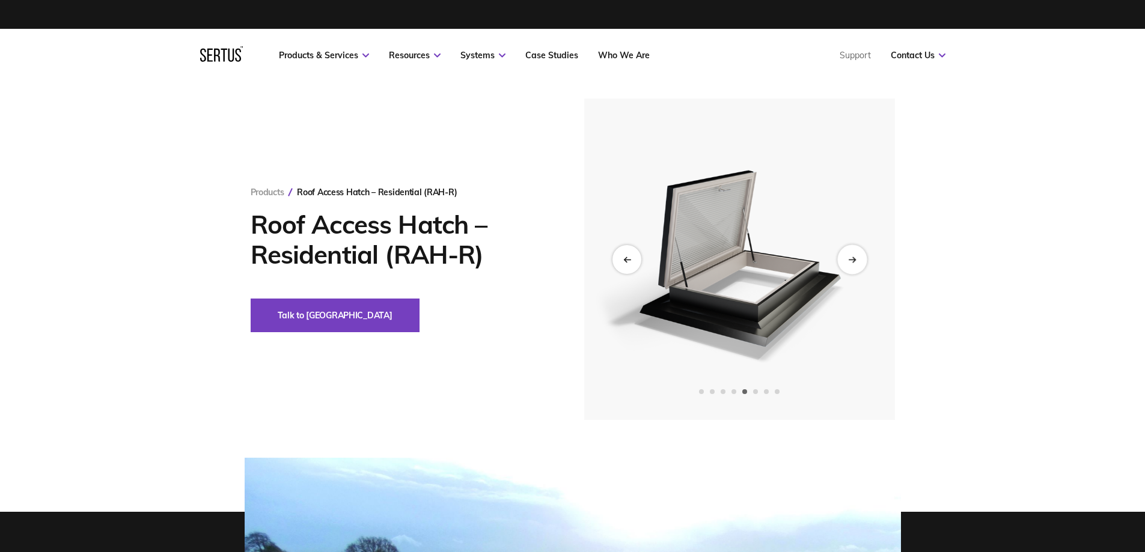
click at [849, 255] on div "Next slide" at bounding box center [851, 259] width 29 height 29
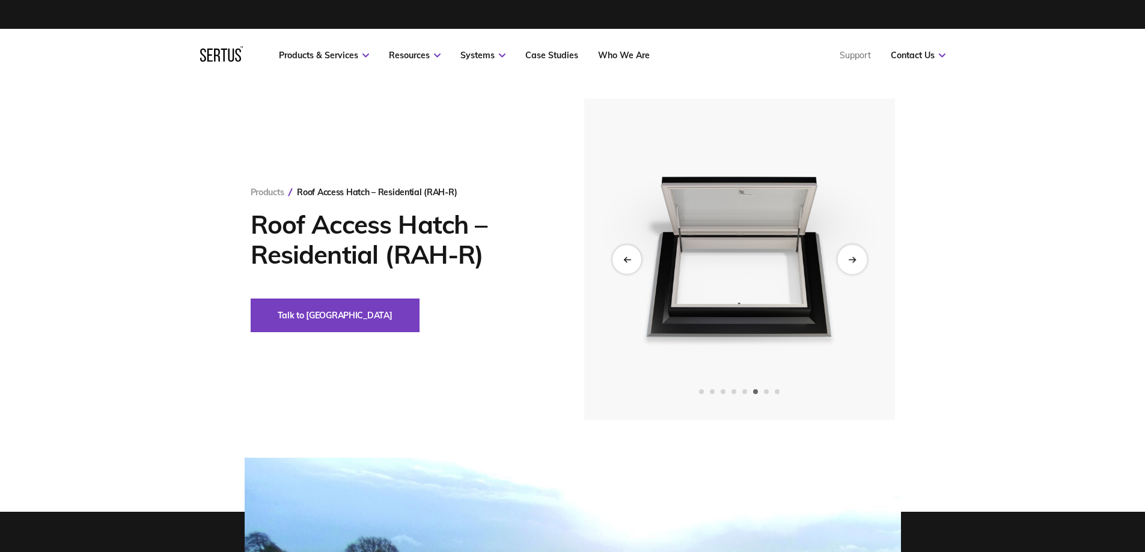
click at [849, 255] on div "Next slide" at bounding box center [851, 259] width 29 height 29
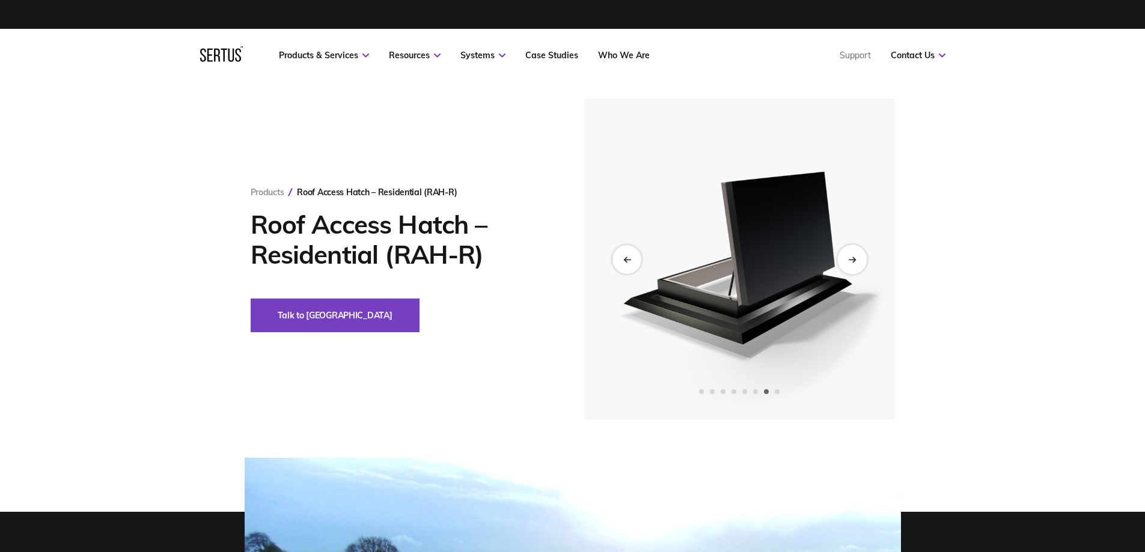
click at [849, 255] on div "Next slide" at bounding box center [851, 259] width 29 height 29
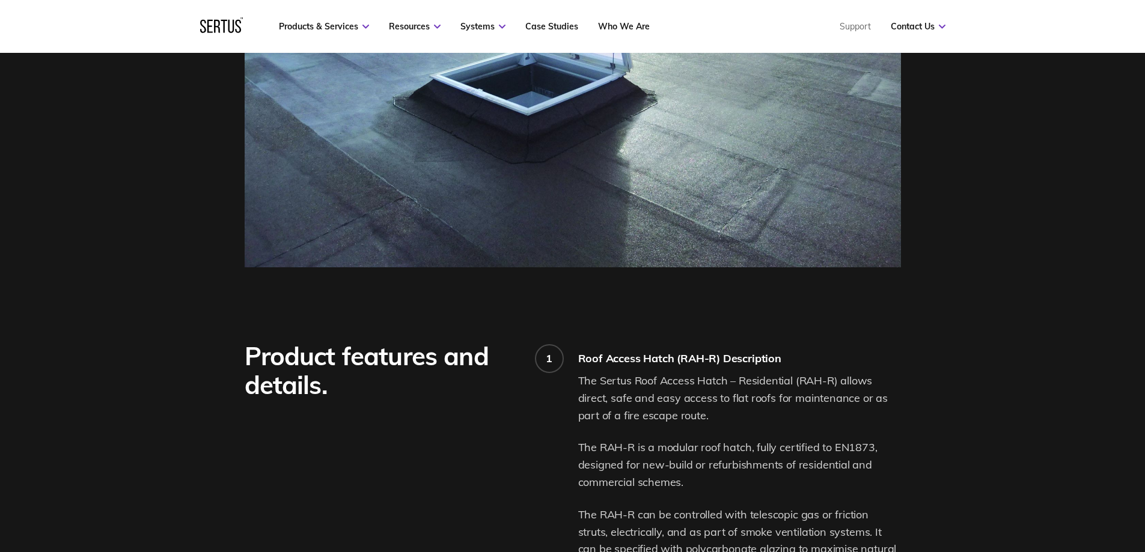
scroll to position [902, 0]
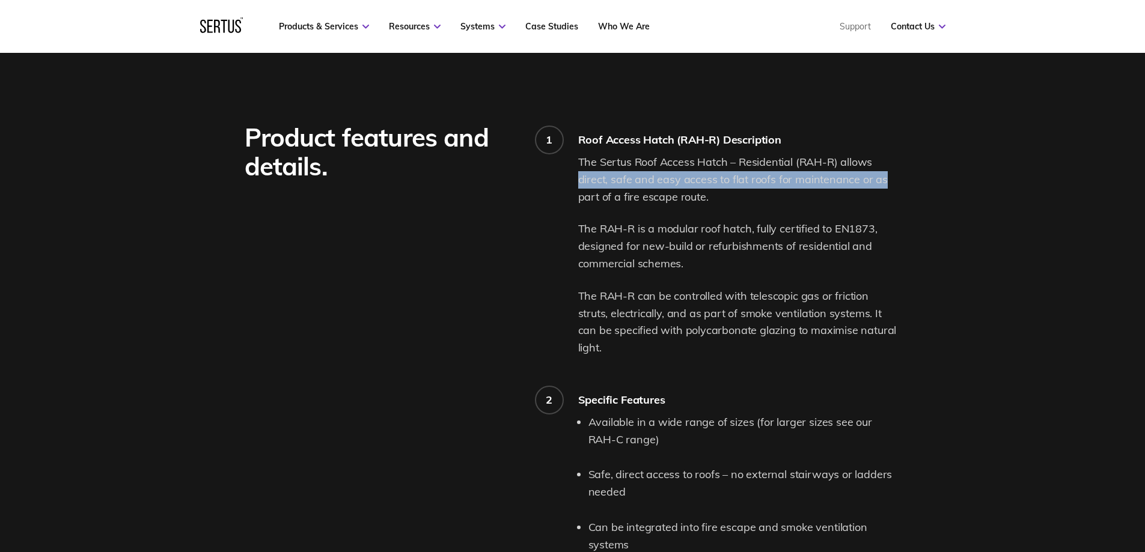
drag, startPoint x: 629, startPoint y: 179, endPoint x: 902, endPoint y: 182, distance: 272.3
click at [902, 182] on div "Product features and details. 1 Roof Access Hatch (RAH-R) Description The Sertu…" at bounding box center [573, 418] width 705 height 590
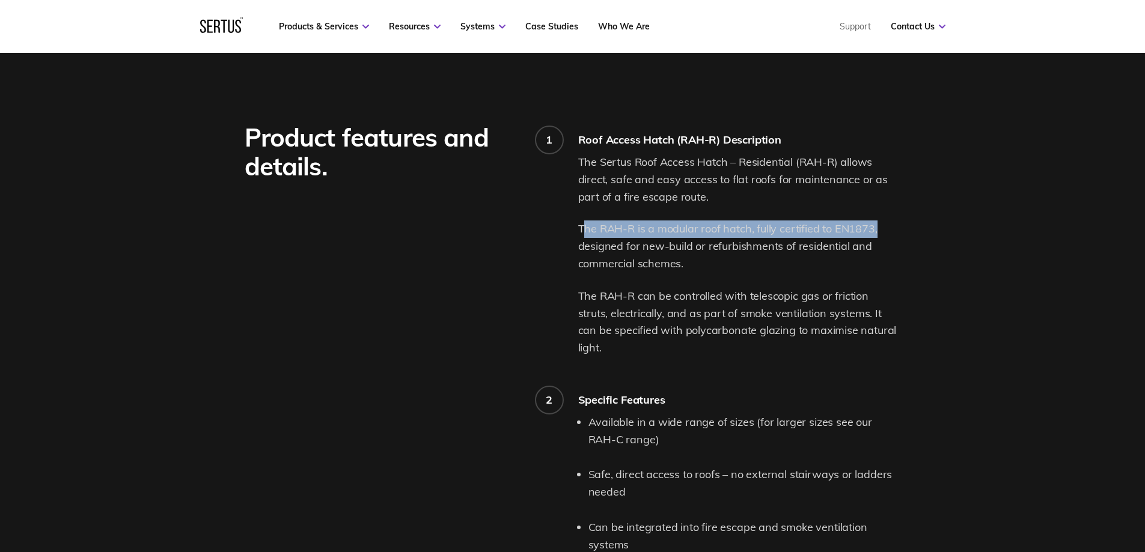
drag, startPoint x: 601, startPoint y: 223, endPoint x: 900, endPoint y: 231, distance: 300.1
click at [900, 231] on p "The RAH-R is a modular roof hatch, fully certified to EN1873, designed for new-…" at bounding box center [739, 247] width 323 height 52
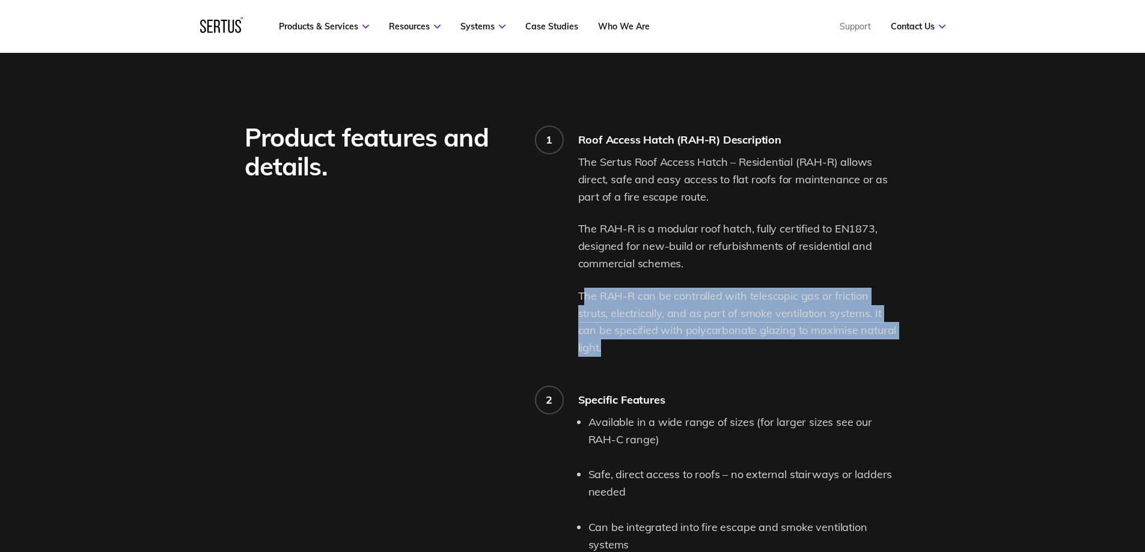
drag, startPoint x: 628, startPoint y: 293, endPoint x: 909, endPoint y: 326, distance: 283.3
click at [909, 326] on div "Product features and details. 1 Roof Access Hatch (RAH-R) Description The Sertu…" at bounding box center [573, 418] width 705 height 590
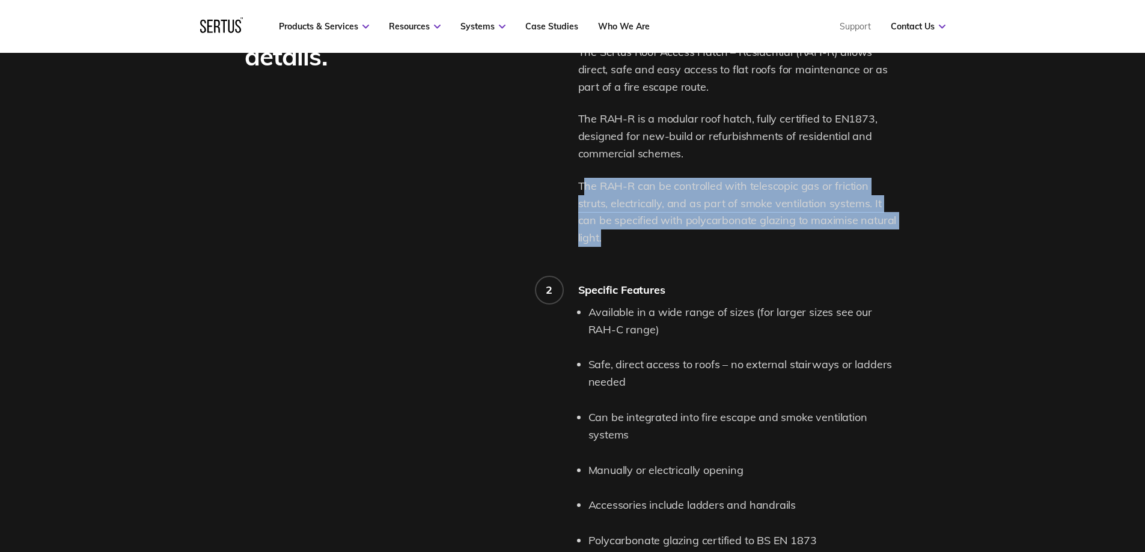
scroll to position [1022, 0]
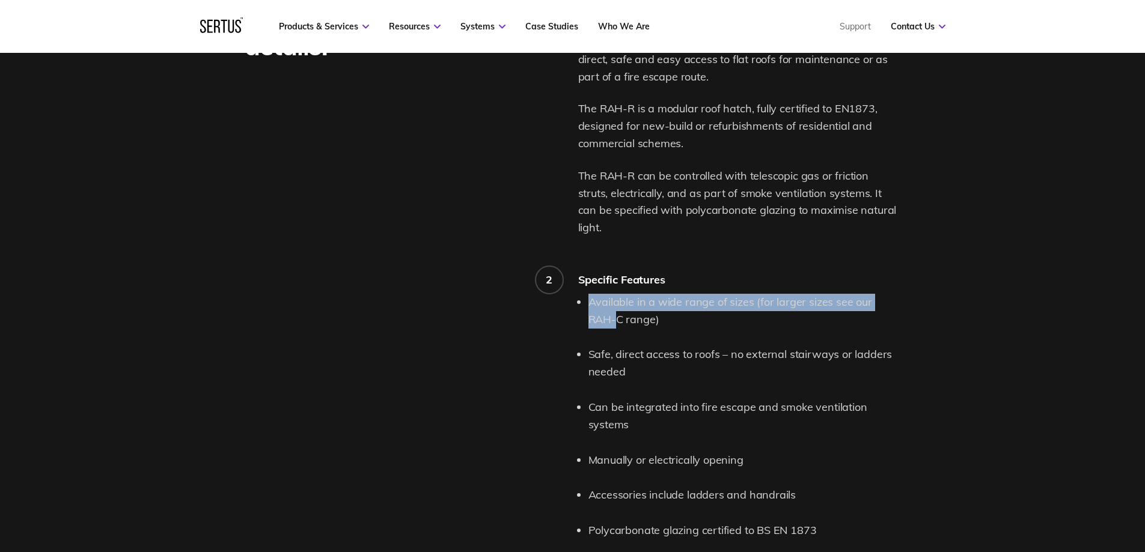
drag, startPoint x: 589, startPoint y: 284, endPoint x: 925, endPoint y: 281, distance: 335.4
click at [925, 281] on div "Product features and details. 1 Roof Access Hatch (RAH-R) Description The Sertu…" at bounding box center [573, 298] width 705 height 590
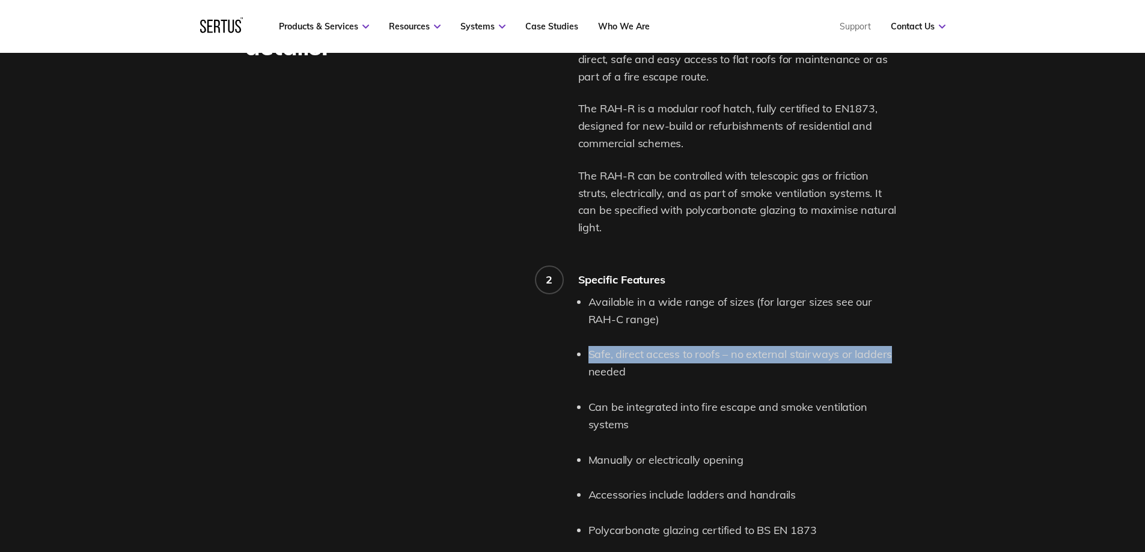
drag, startPoint x: 588, startPoint y: 337, endPoint x: 923, endPoint y: 321, distance: 335.8
click at [923, 321] on div "Product features and details. 1 Roof Access Hatch (RAH-R) Description The Sertu…" at bounding box center [573, 298] width 705 height 590
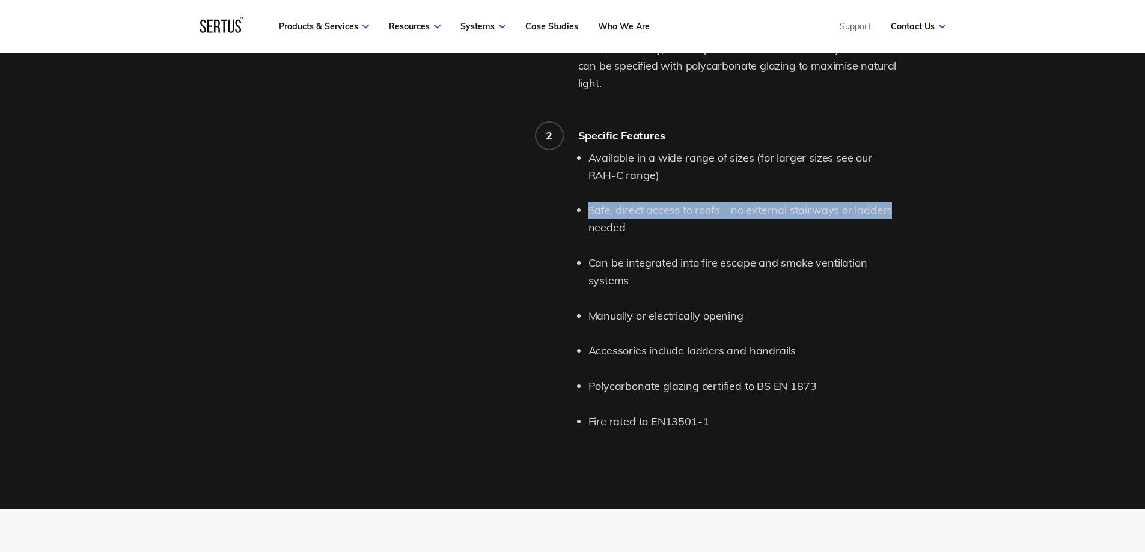
scroll to position [1202, 0]
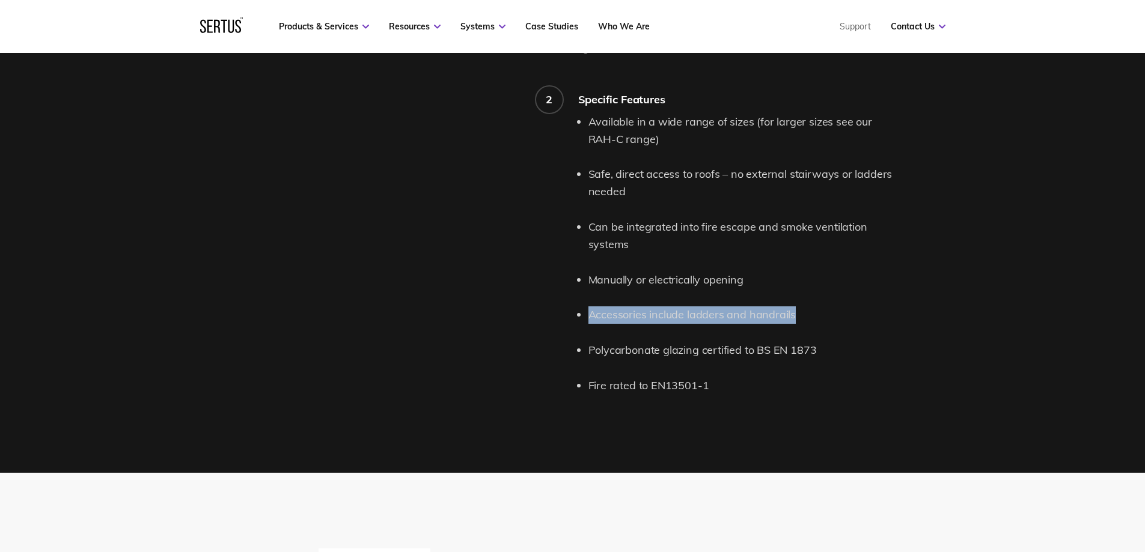
drag, startPoint x: 592, startPoint y: 296, endPoint x: 844, endPoint y: 290, distance: 252.0
click at [844, 307] on li "Accessories include ladders and handrails" at bounding box center [745, 315] width 313 height 17
click at [781, 307] on li "Accessories include ladders and handrails" at bounding box center [745, 315] width 313 height 17
drag, startPoint x: 595, startPoint y: 333, endPoint x: 869, endPoint y: 333, distance: 274.1
click at [869, 342] on li "Polycarbonate glazing certified to BS EN 1873" at bounding box center [745, 350] width 313 height 17
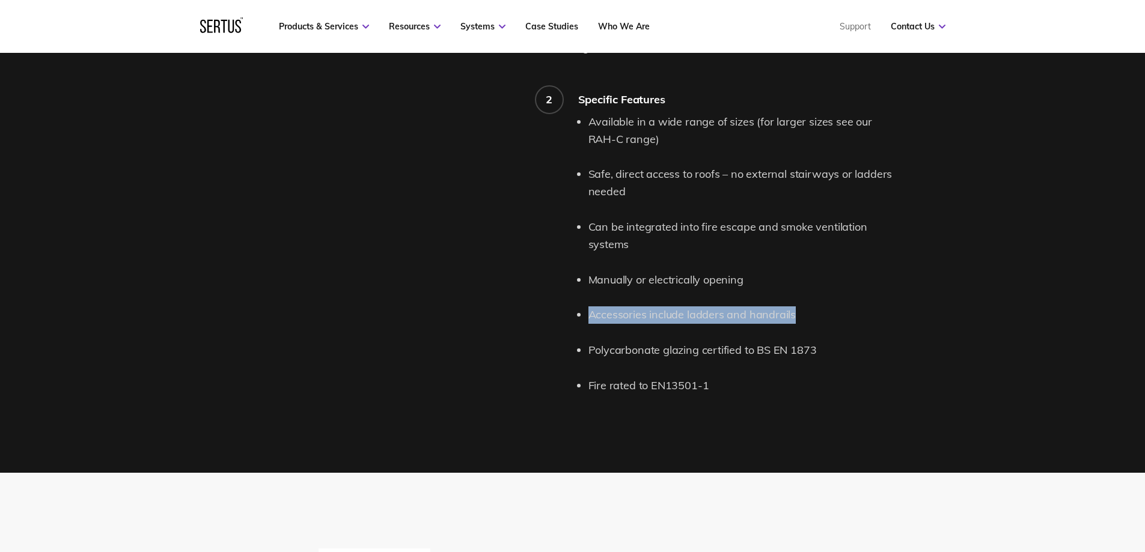
click at [780, 342] on li "Polycarbonate glazing certified to BS EN 1873" at bounding box center [745, 350] width 313 height 17
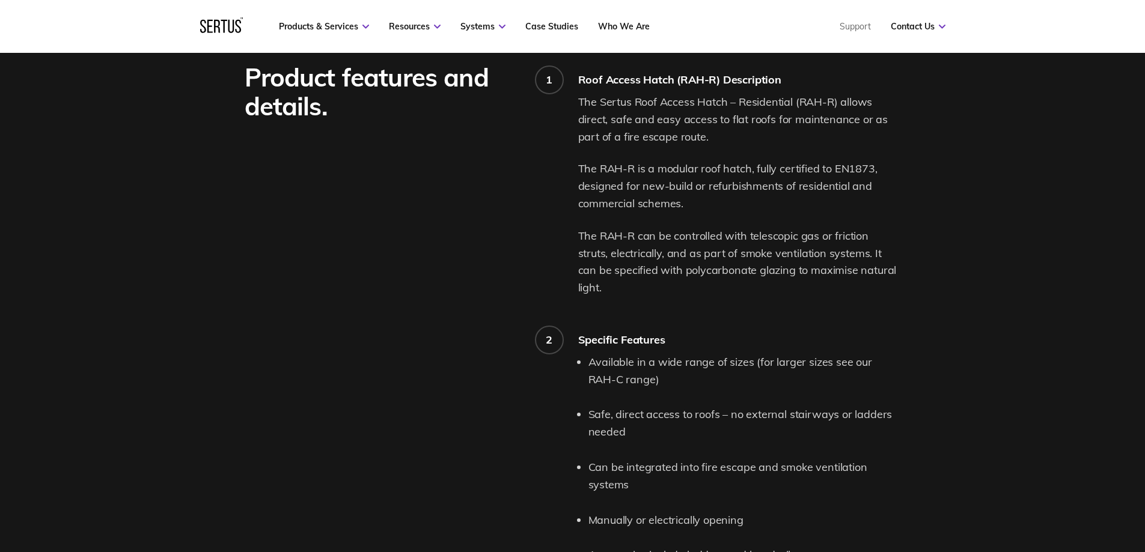
scroll to position [601, 0]
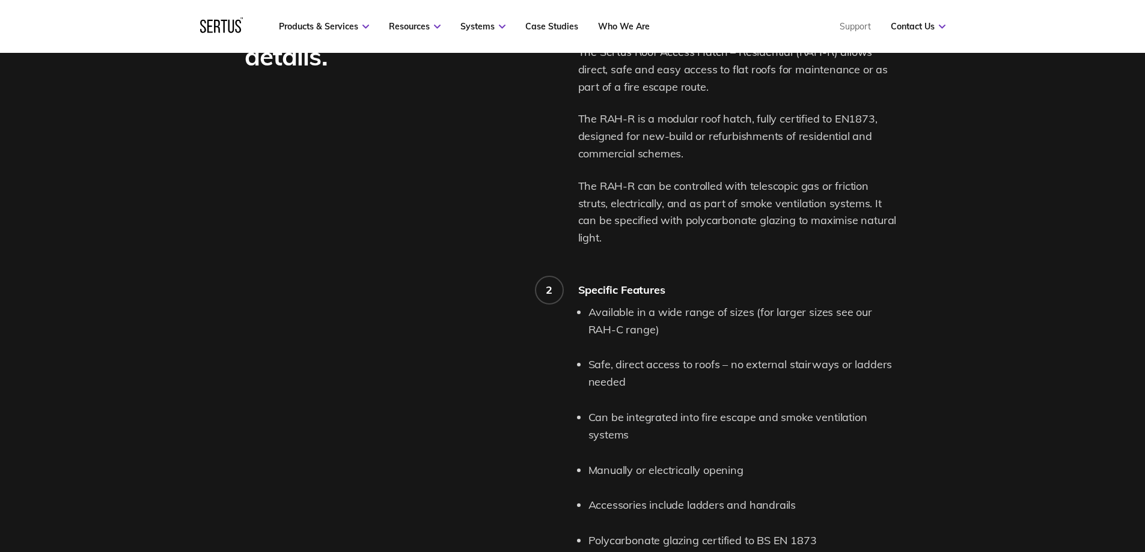
scroll to position [1202, 0]
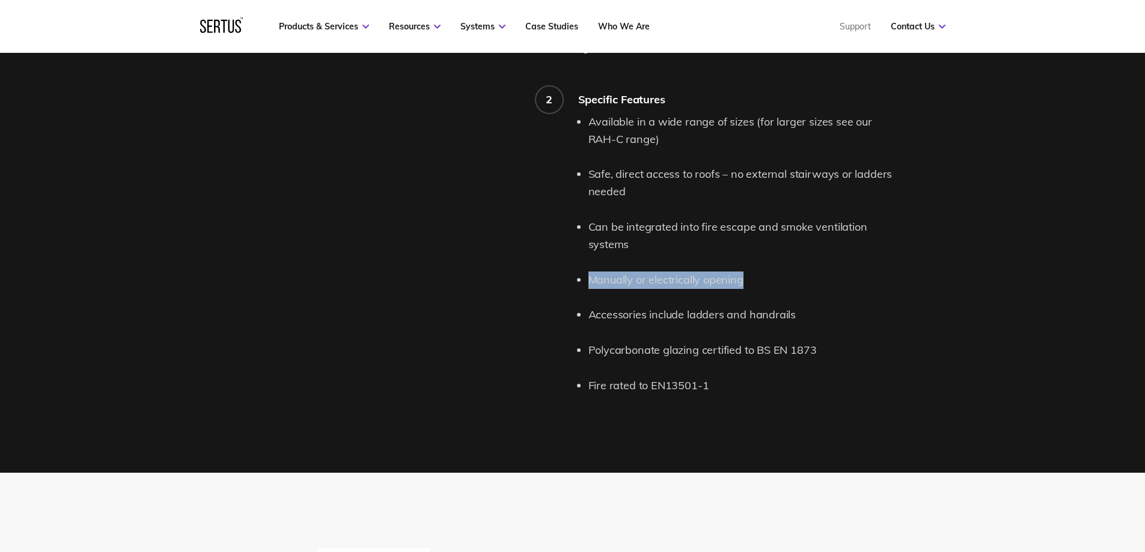
drag, startPoint x: 590, startPoint y: 260, endPoint x: 742, endPoint y: 262, distance: 152.1
click at [742, 272] on li "Manually or electrically opening" at bounding box center [745, 280] width 313 height 17
drag, startPoint x: 589, startPoint y: 260, endPoint x: 739, endPoint y: 263, distance: 149.7
click at [739, 272] on li "Manually or electrically opening" at bounding box center [745, 280] width 313 height 17
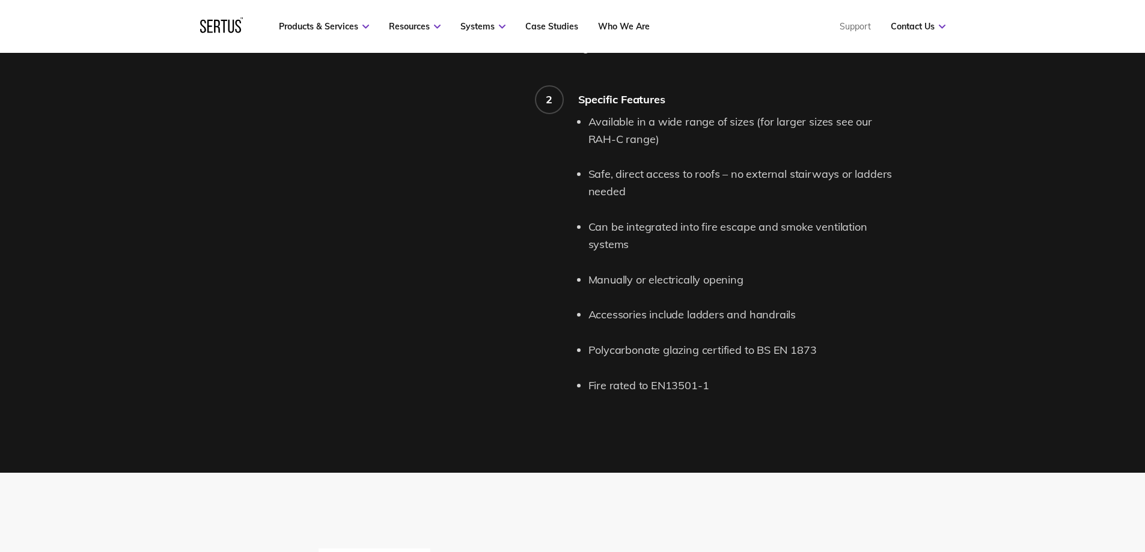
click at [740, 272] on li "Manually or electrically opening" at bounding box center [745, 280] width 313 height 17
drag, startPoint x: 741, startPoint y: 264, endPoint x: 596, endPoint y: 263, distance: 144.3
click at [596, 272] on li "Manually or electrically opening" at bounding box center [745, 280] width 313 height 17
click at [589, 272] on li "Manually or electrically opening" at bounding box center [745, 280] width 313 height 17
drag, startPoint x: 590, startPoint y: 261, endPoint x: 716, endPoint y: 287, distance: 128.4
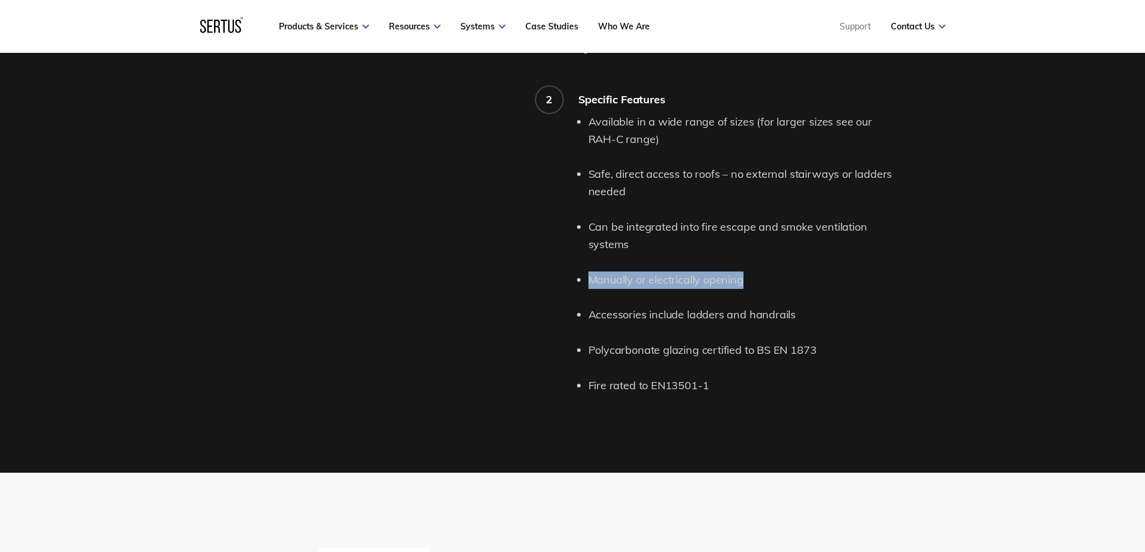
click at [765, 272] on li "Manually or electrically opening" at bounding box center [745, 280] width 313 height 17
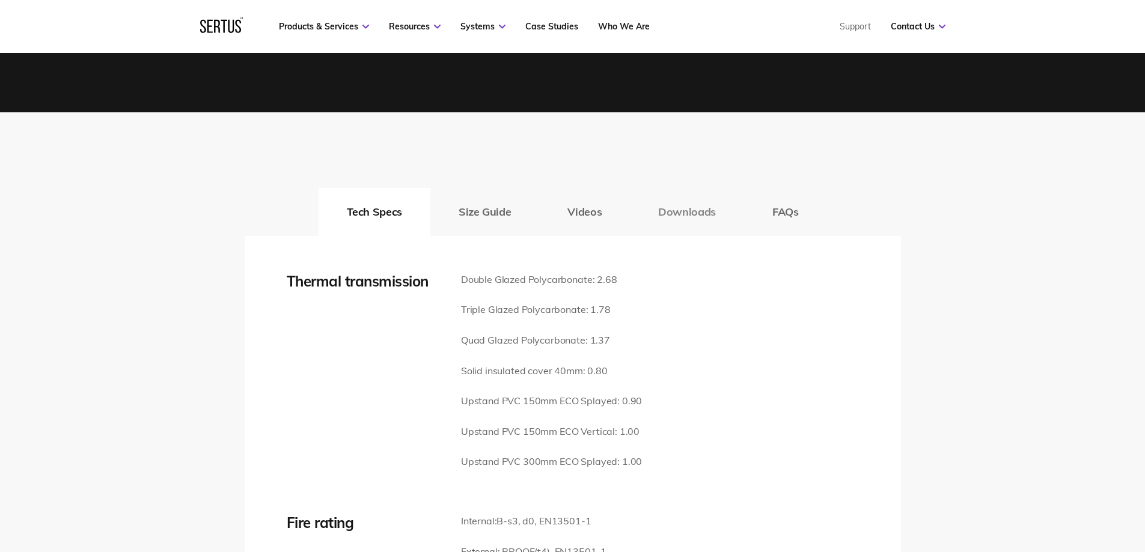
click at [692, 188] on button "Downloads" at bounding box center [687, 212] width 114 height 48
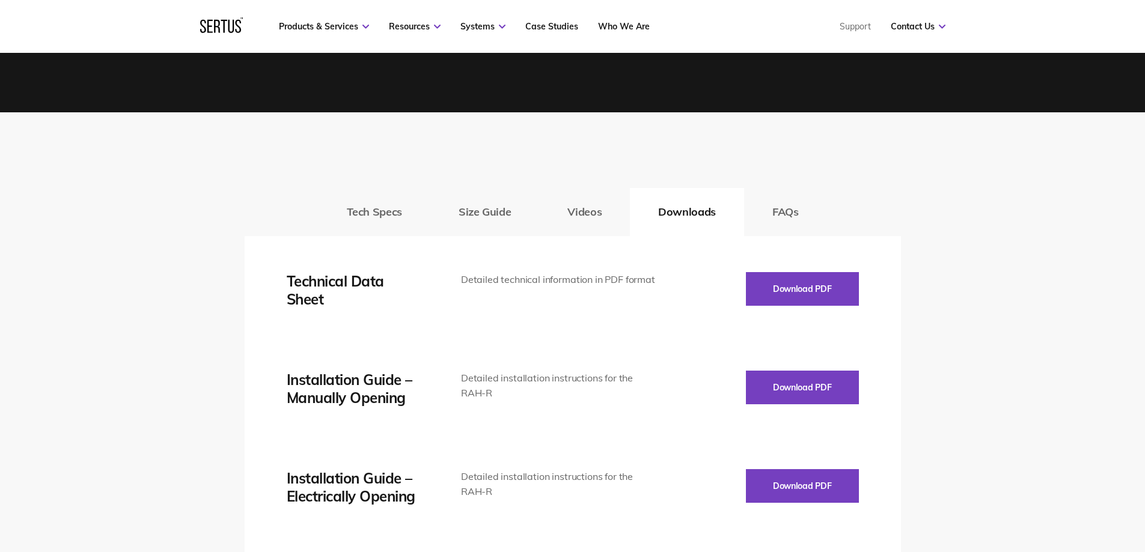
click at [812, 246] on div "Thermal transmission Double Glazed Polycarbonate: 2.68 Triple Glazed Polycarbon…" at bounding box center [573, 486] width 656 height 500
click at [810, 280] on button "Download PDF" at bounding box center [802, 289] width 113 height 34
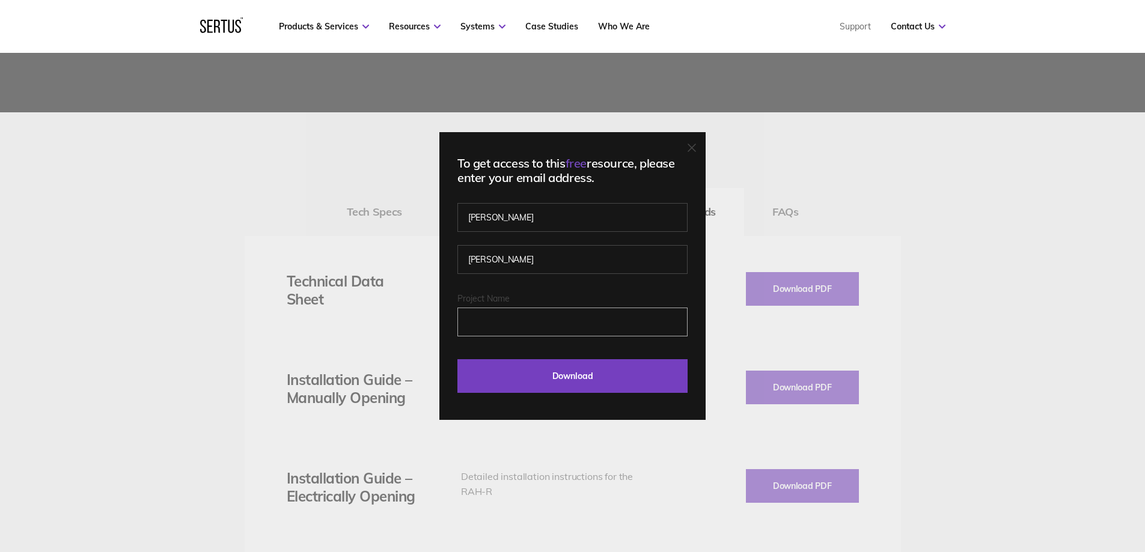
click at [496, 311] on input "Project Name" at bounding box center [572, 322] width 230 height 29
type input "Cavendish Mews"
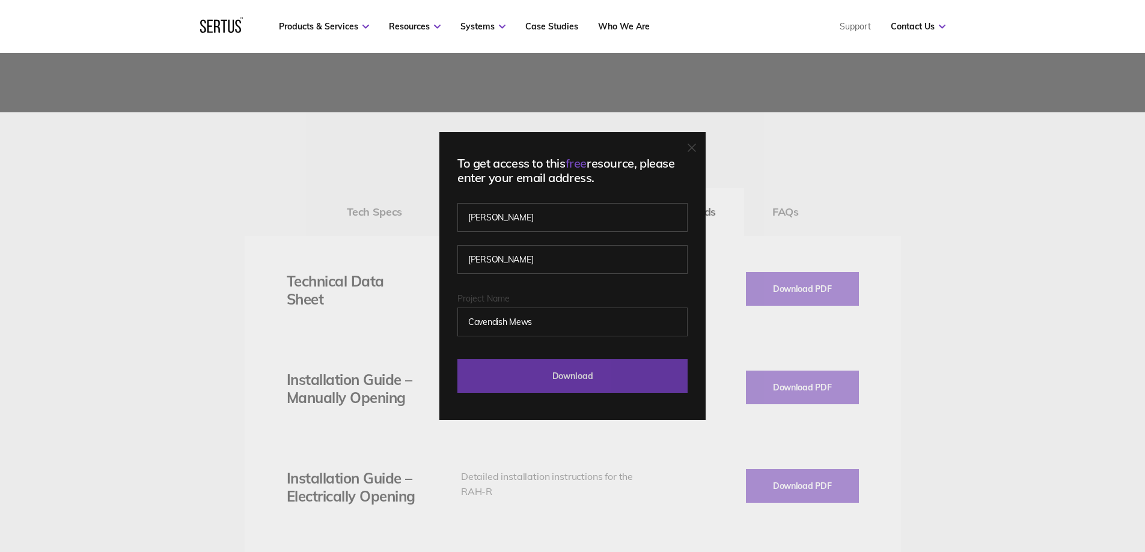
click at [529, 385] on input "Download" at bounding box center [572, 376] width 230 height 34
